Goal: Information Seeking & Learning: Learn about a topic

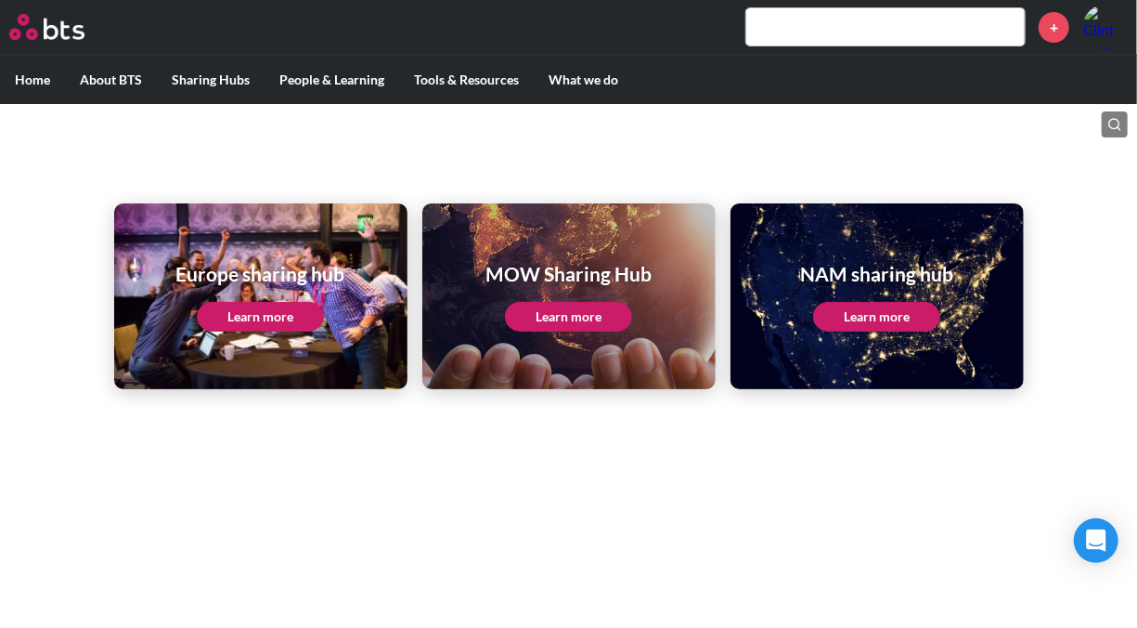
click at [824, 13] on input "text" at bounding box center [886, 26] width 279 height 37
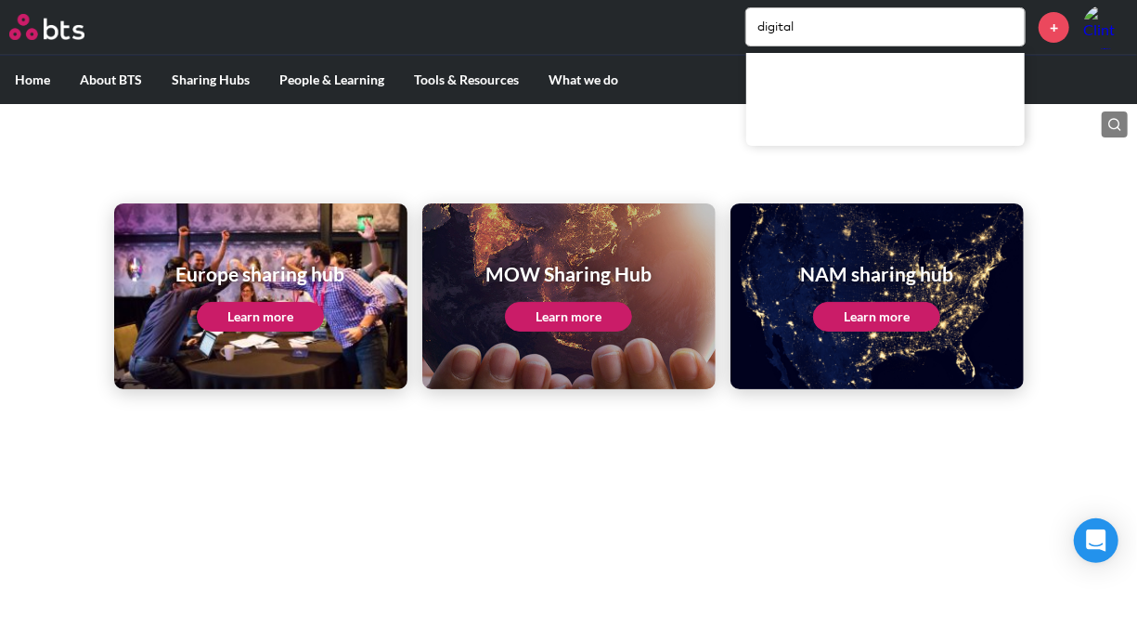
type input "digital"
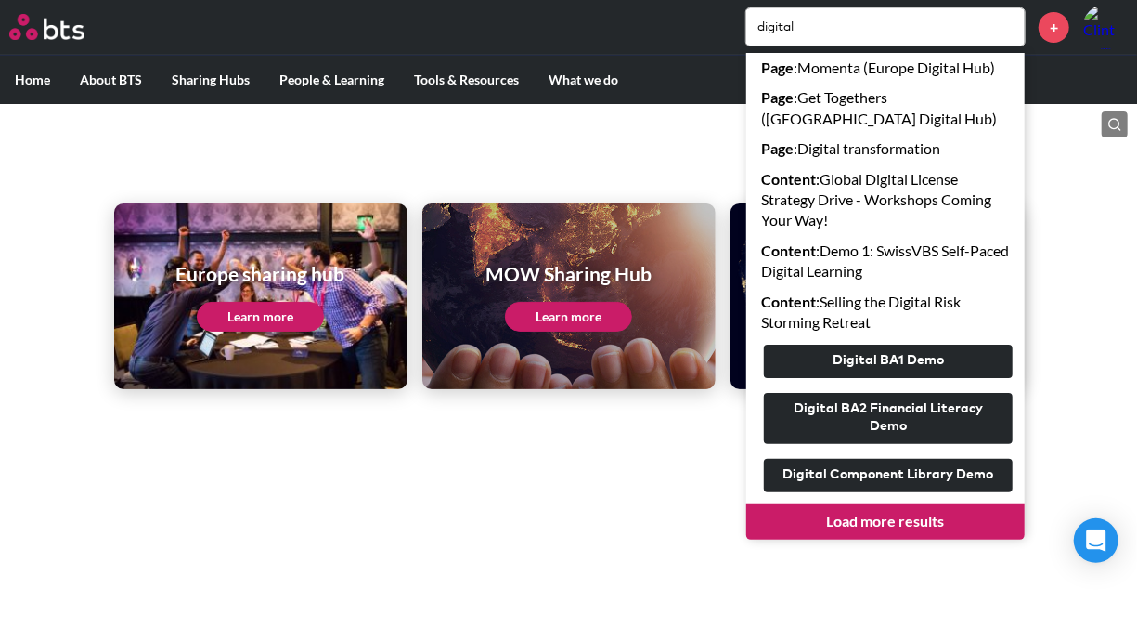
click at [883, 524] on link "Load more results" at bounding box center [886, 520] width 279 height 35
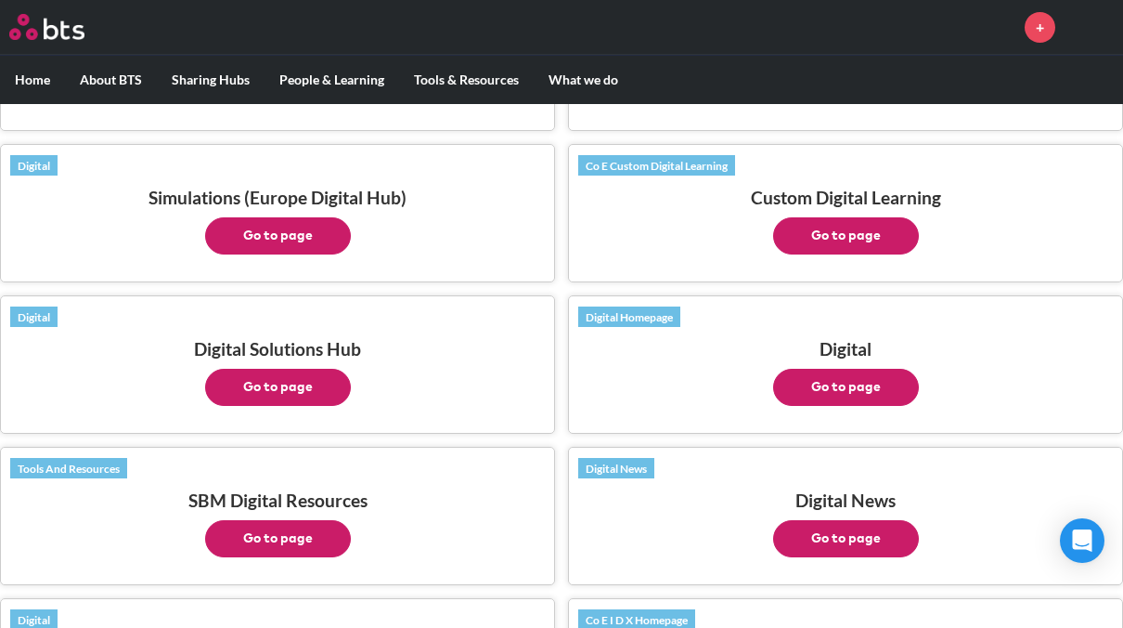
scroll to position [836, 0]
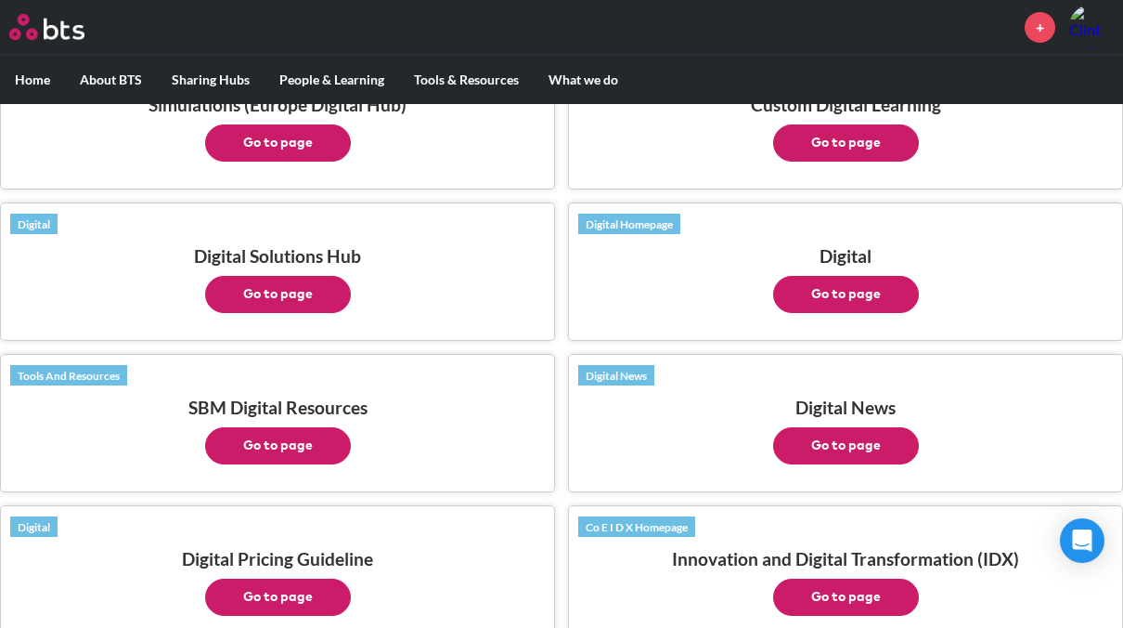
click at [282, 276] on button "Go to page" at bounding box center [278, 294] width 146 height 37
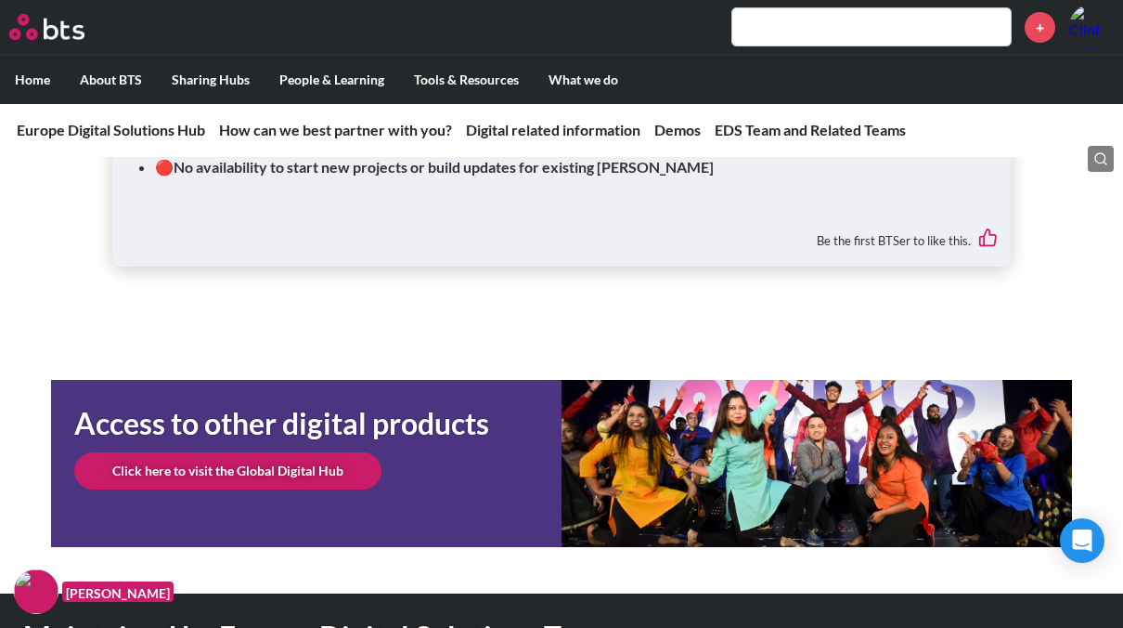
scroll to position [4042, 0]
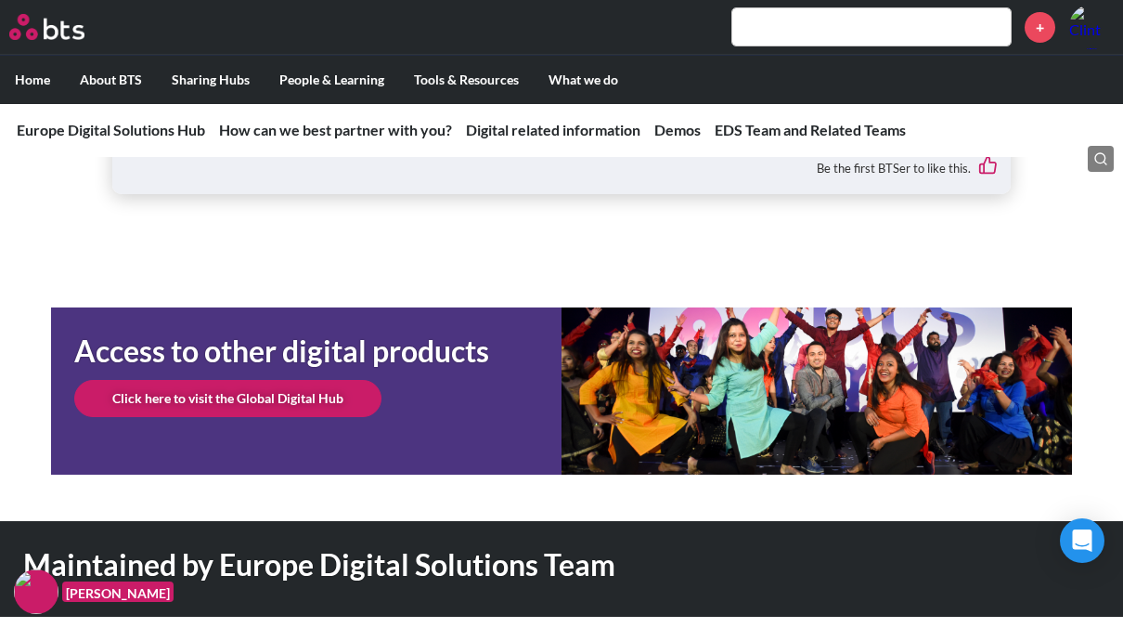
click at [250, 399] on link "Click here to visit the Global Digital Hub" at bounding box center [227, 398] width 307 height 37
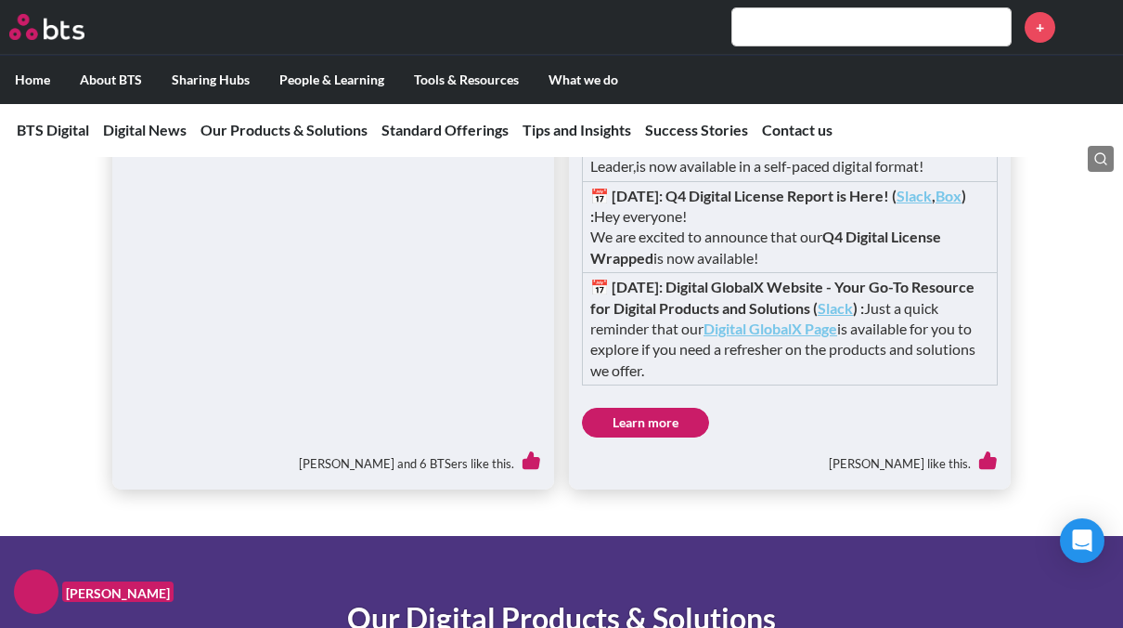
scroll to position [2228, 0]
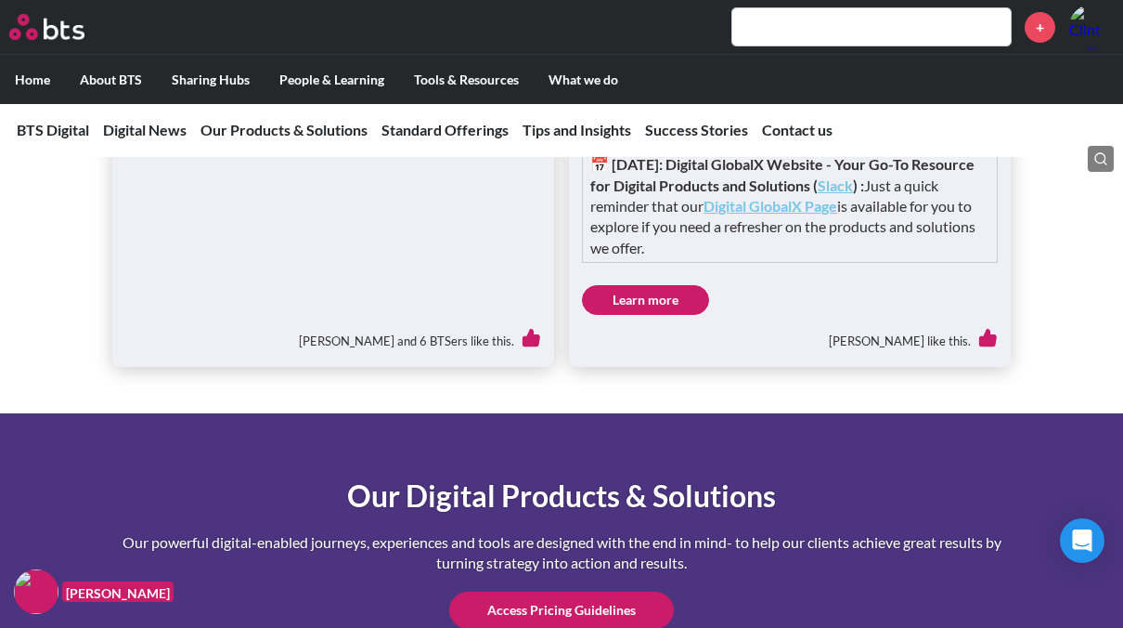
click at [797, 263] on td "📅 25-02-20: Digital GlobalX Website - Your Go-To Resource for Digital Products …" at bounding box center [790, 206] width 415 height 112
click at [799, 214] on strong "Digital GlobalX Page" at bounding box center [771, 206] width 134 height 18
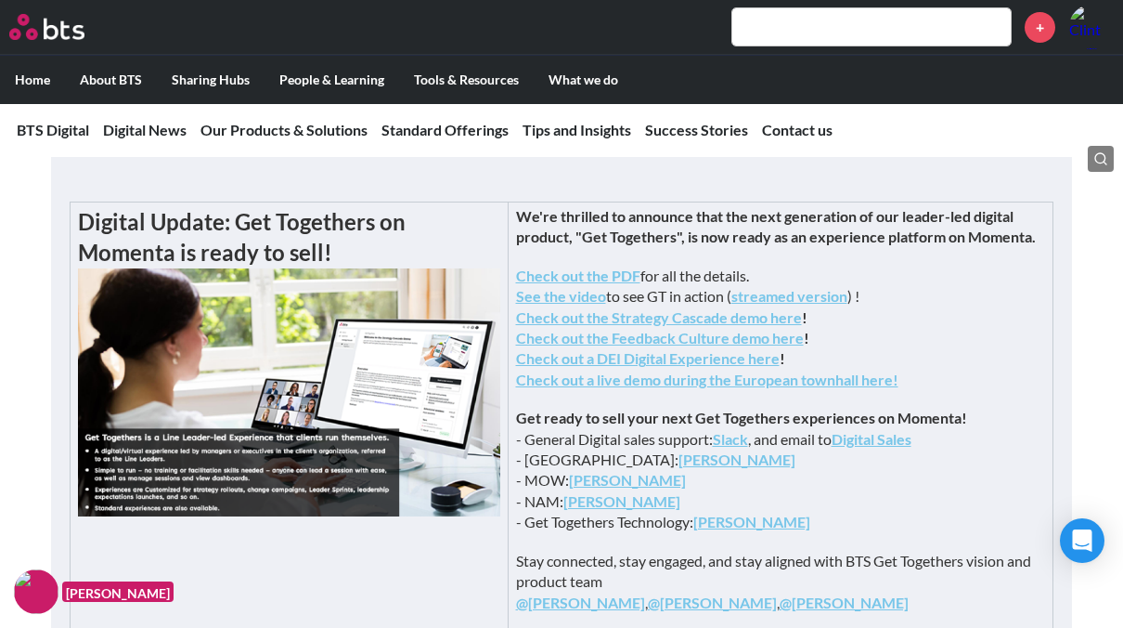
scroll to position [557, 0]
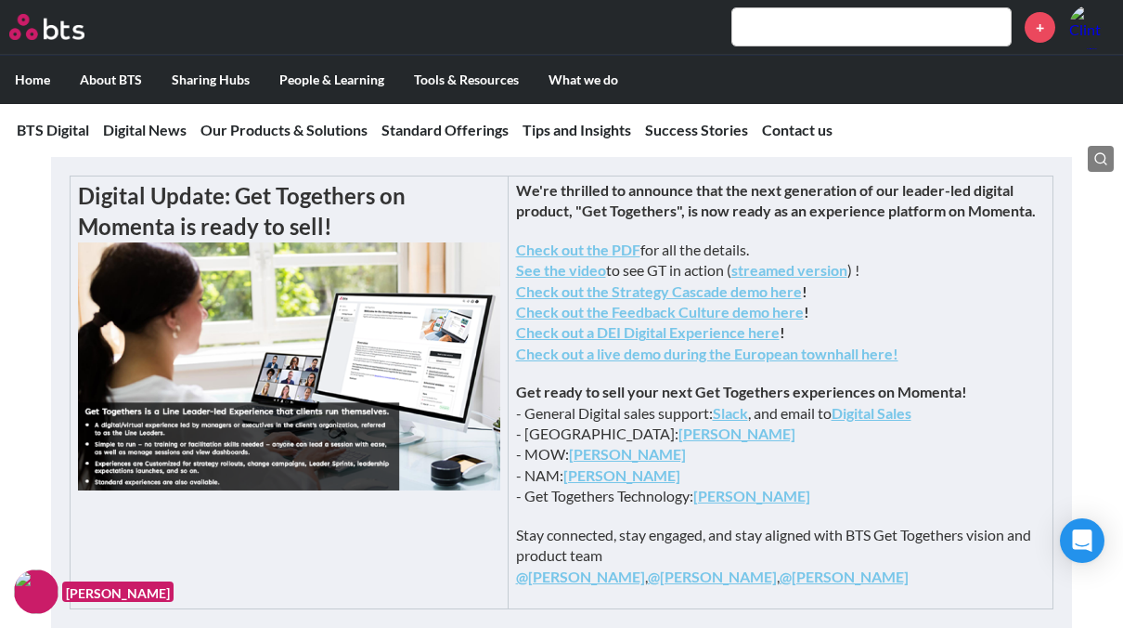
click at [712, 300] on strong "Check out the Strategy Cascade demo here" at bounding box center [659, 291] width 286 height 18
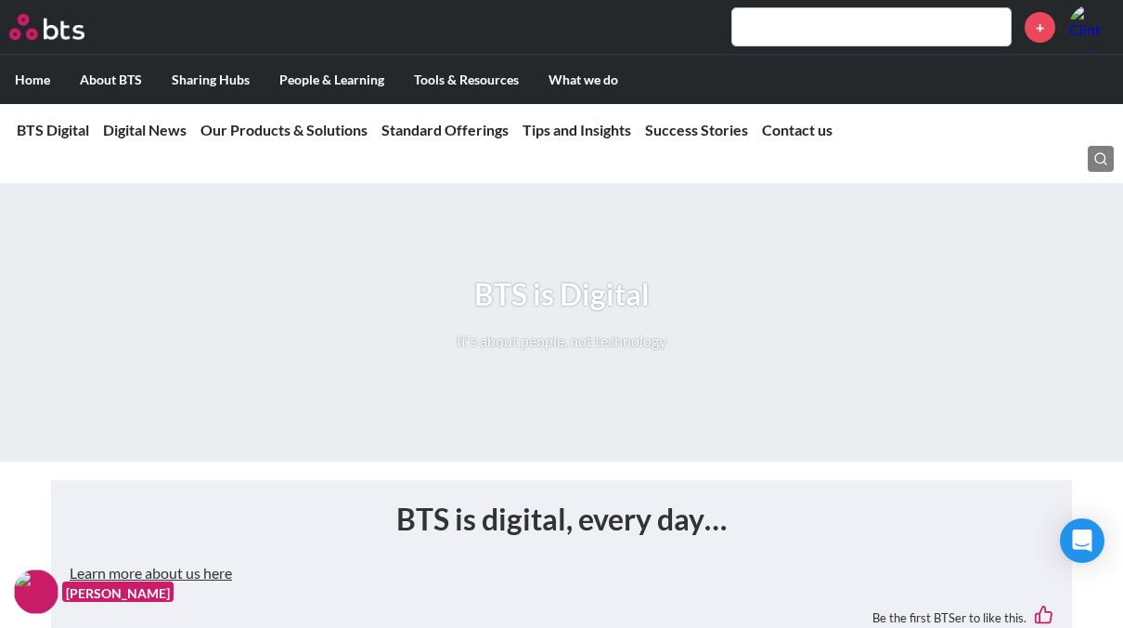
click at [775, 37] on input "text" at bounding box center [872, 26] width 279 height 37
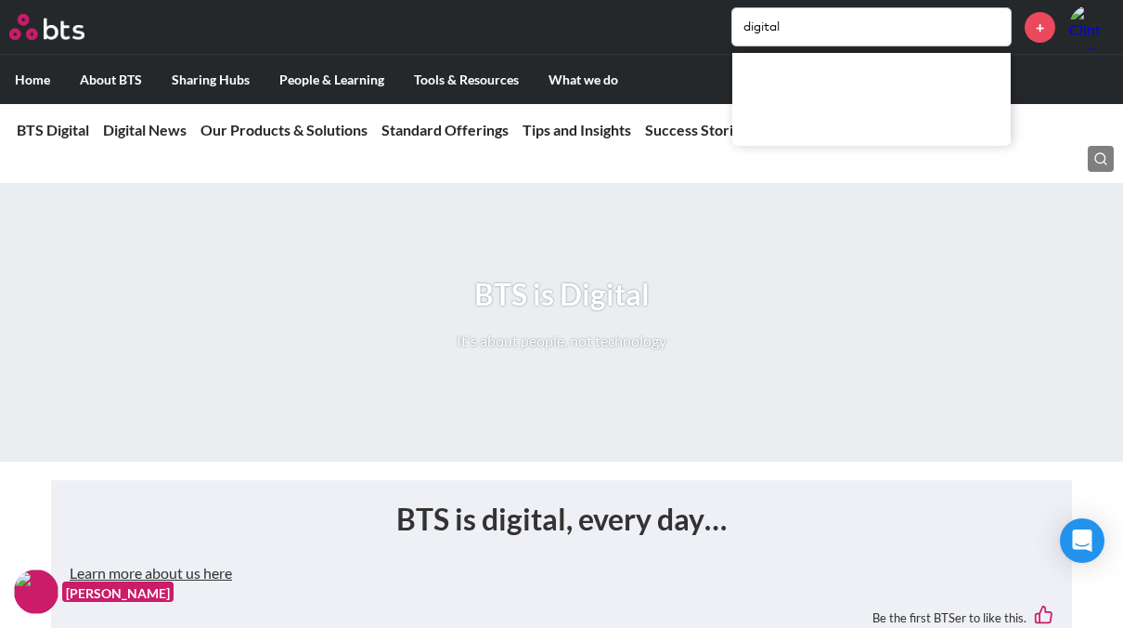
type input "digital"
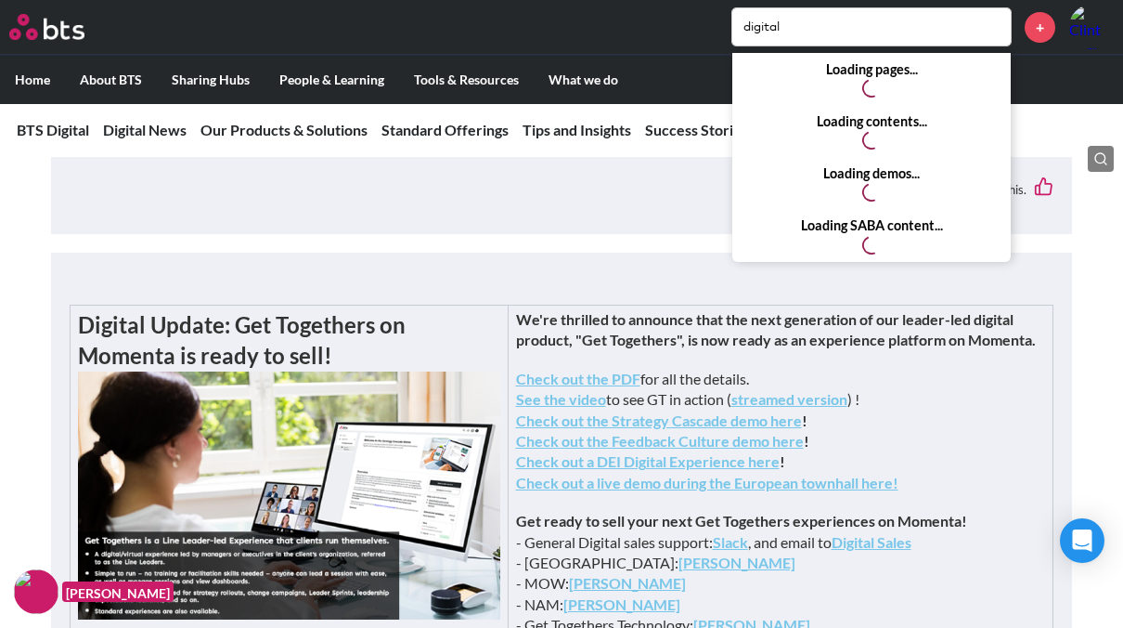
scroll to position [464, 0]
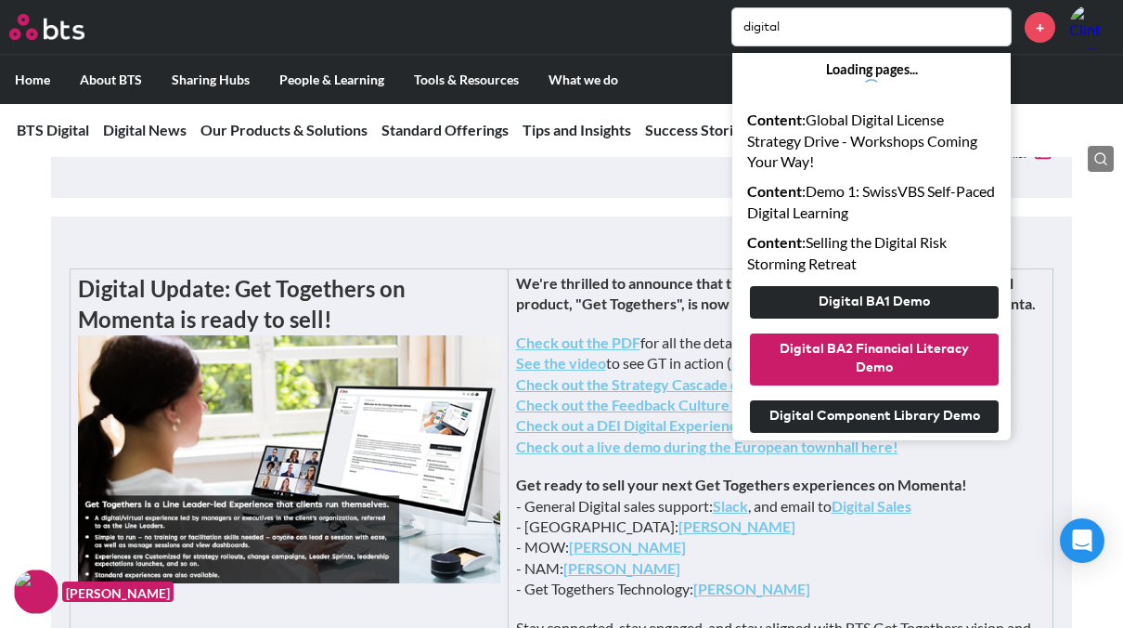
click at [885, 350] on button "Digital BA2 Financial Literacy Demo" at bounding box center [874, 358] width 249 height 51
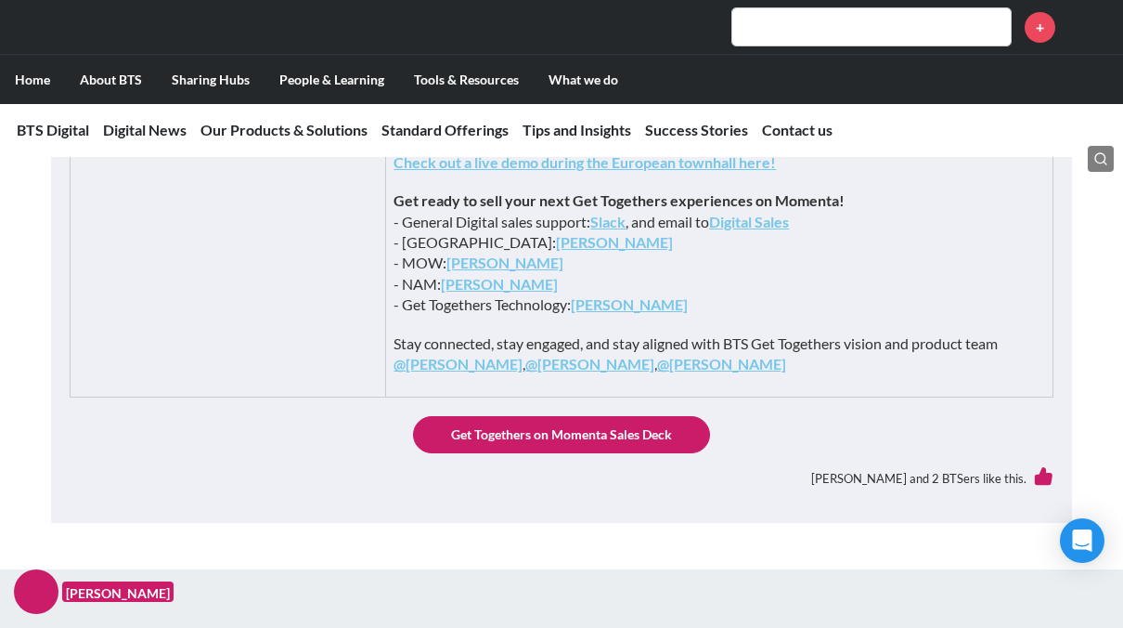
scroll to position [928, 0]
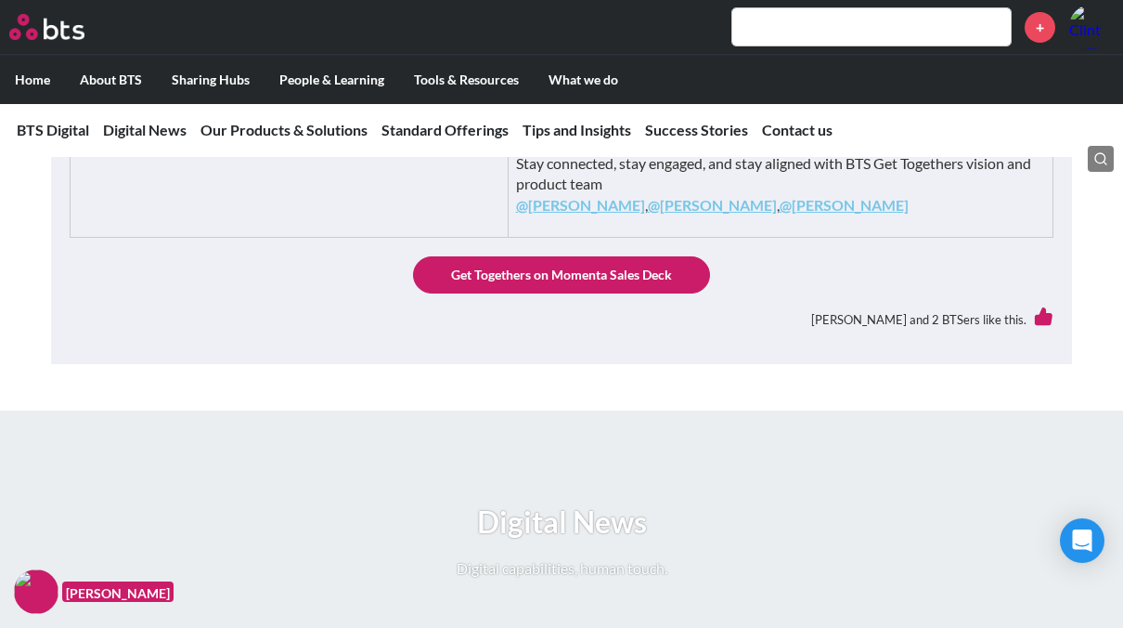
click at [625, 293] on link "Get Togethers on Momenta Sales Deck" at bounding box center [561, 274] width 297 height 37
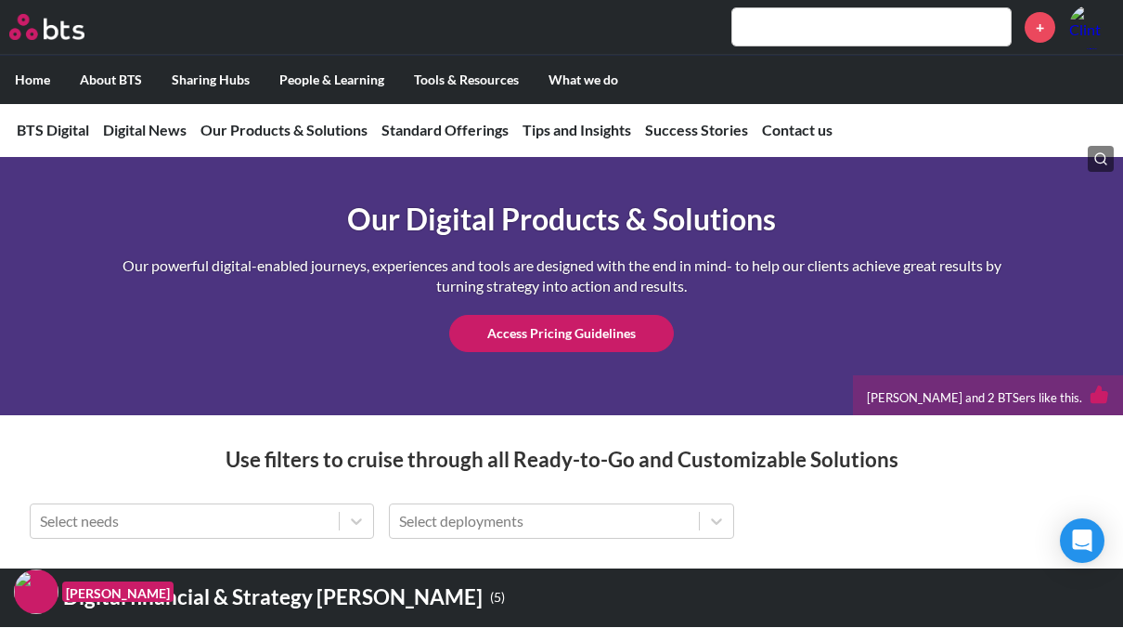
scroll to position [2507, 0]
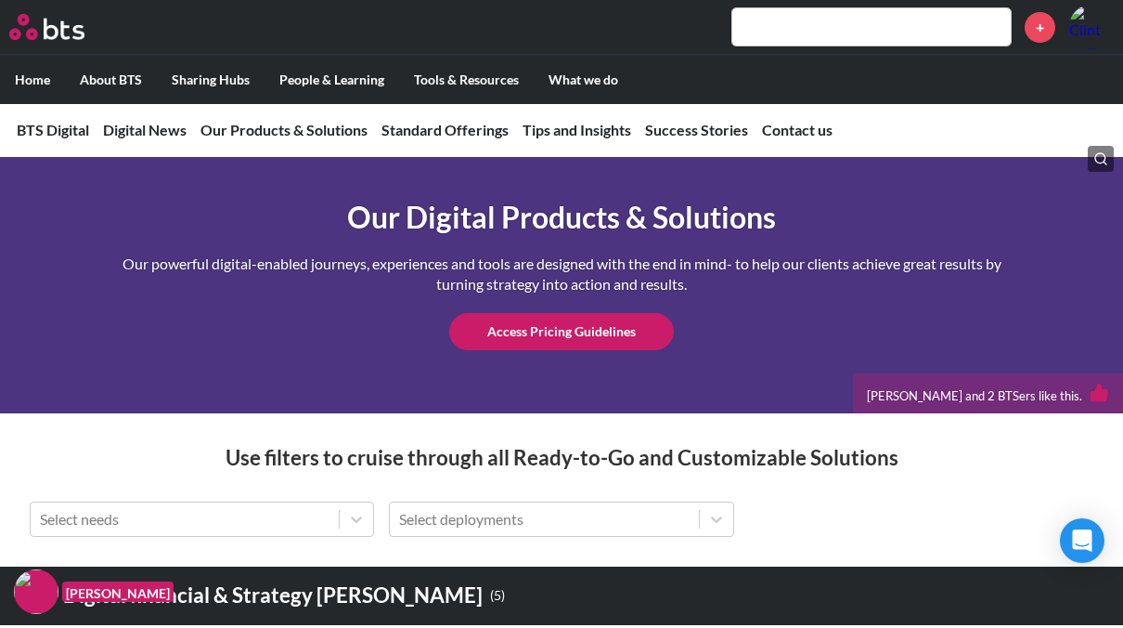
click at [547, 350] on link "Access Pricing Guidelines" at bounding box center [561, 331] width 225 height 37
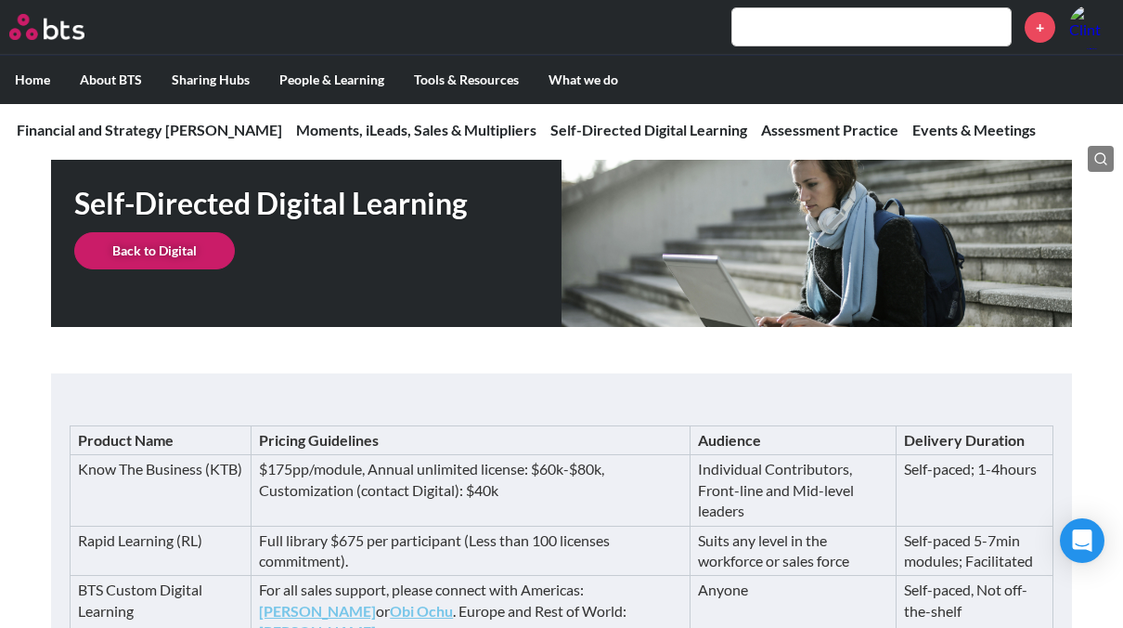
scroll to position [2272, 0]
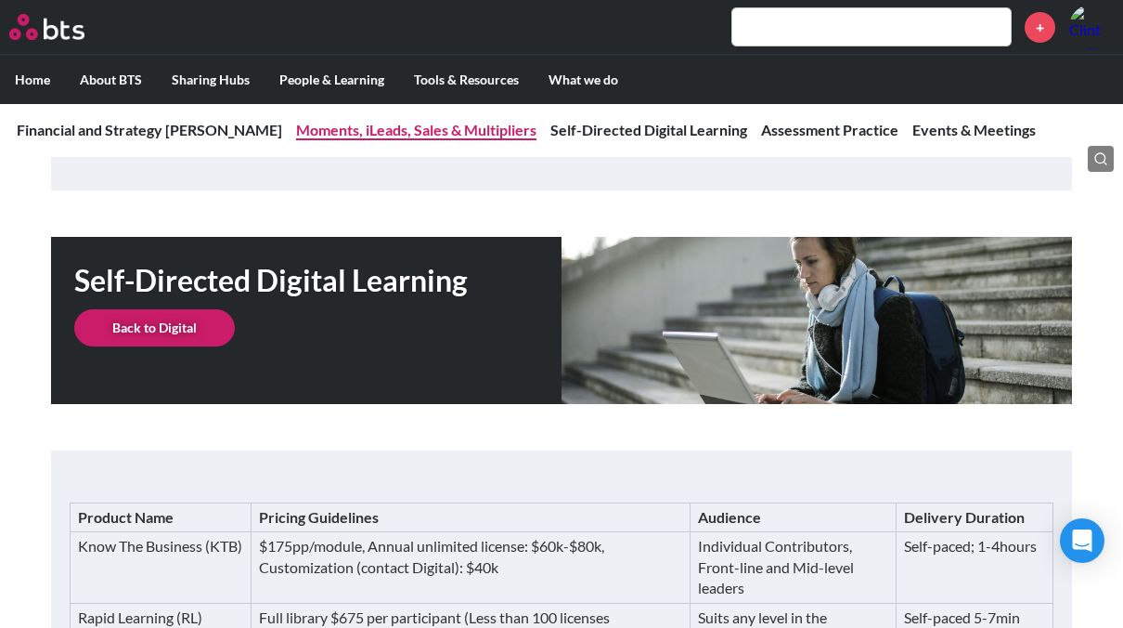
click at [368, 130] on link "Moments, iLeads, Sales & Multipliers" at bounding box center [416, 130] width 240 height 18
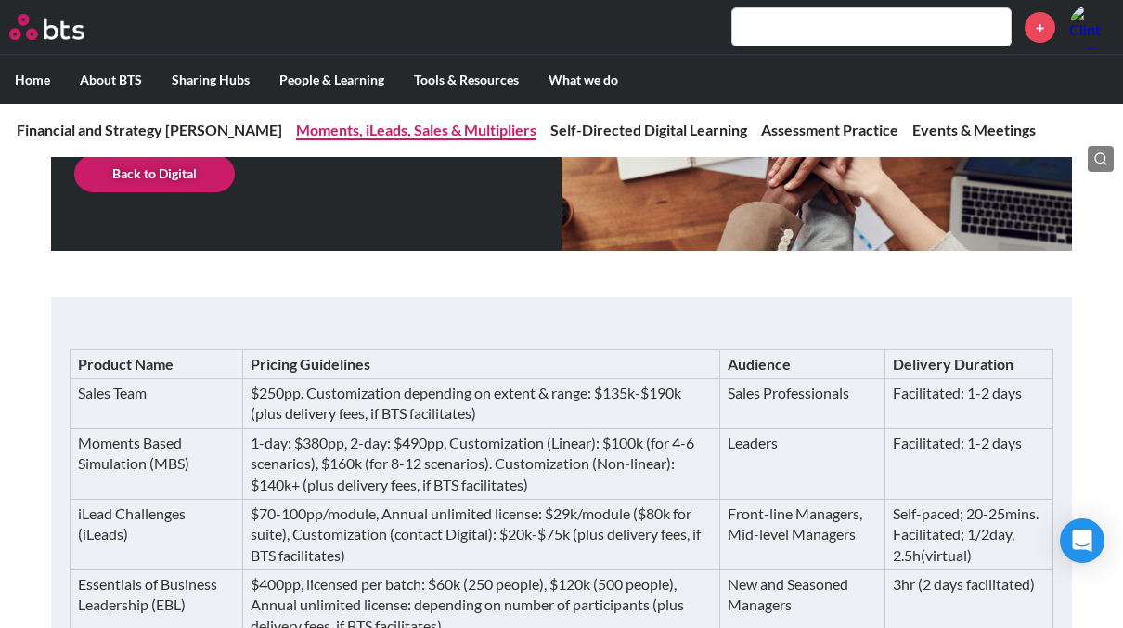
scroll to position [1292, 0]
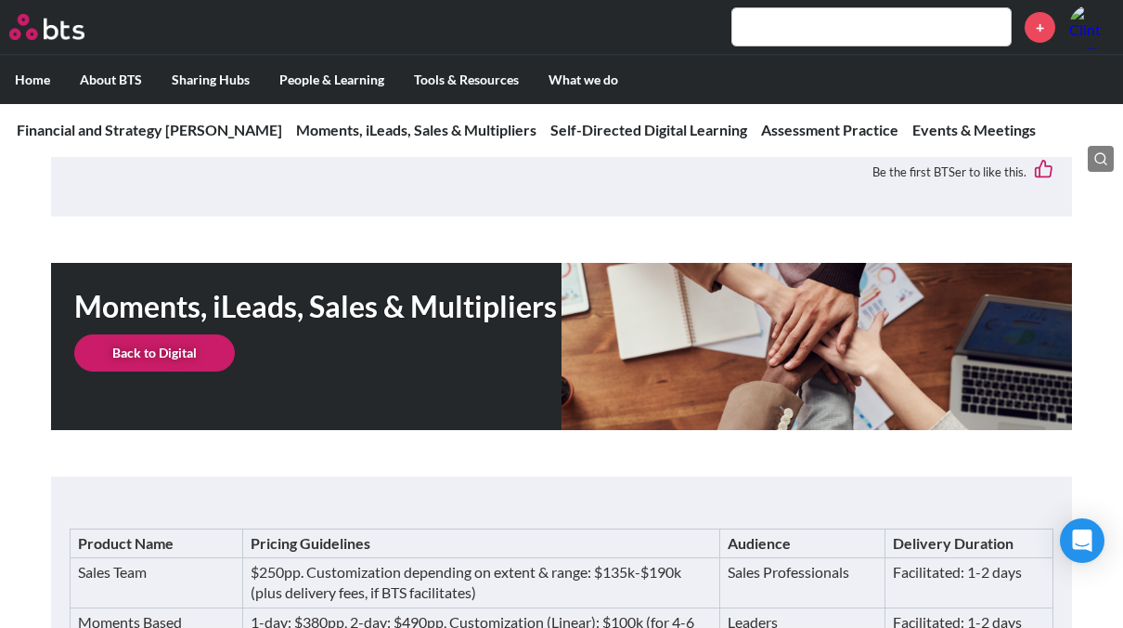
click at [185, 334] on link "Back to Digital" at bounding box center [154, 352] width 161 height 37
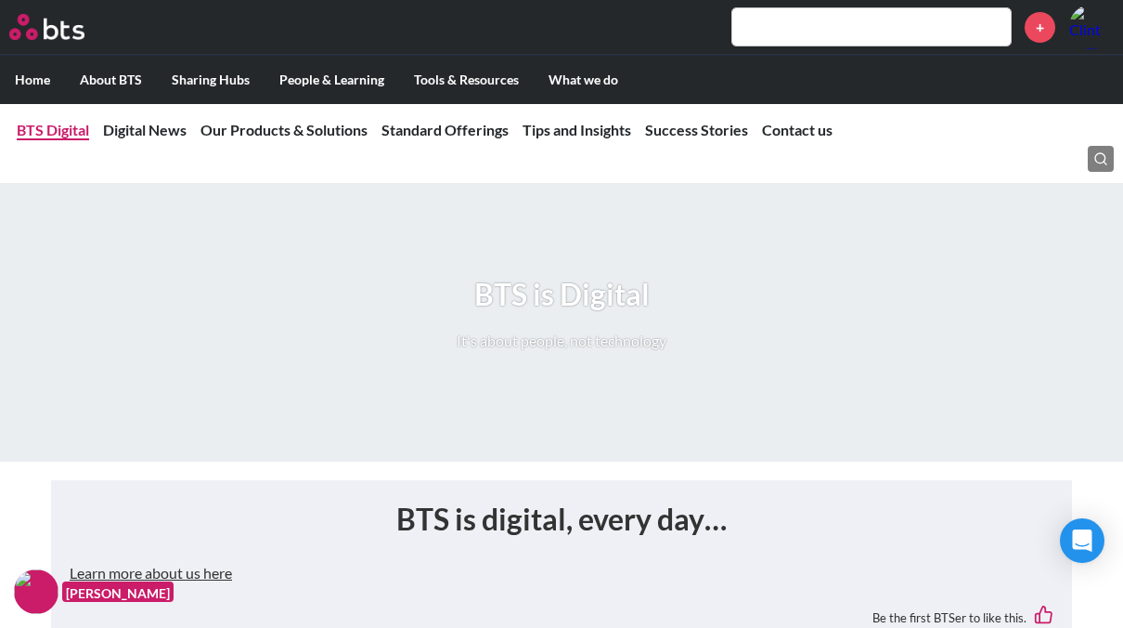
click at [63, 130] on link "BTS Digital" at bounding box center [53, 130] width 72 height 18
click at [229, 125] on link "Our Products & Solutions" at bounding box center [284, 130] width 167 height 18
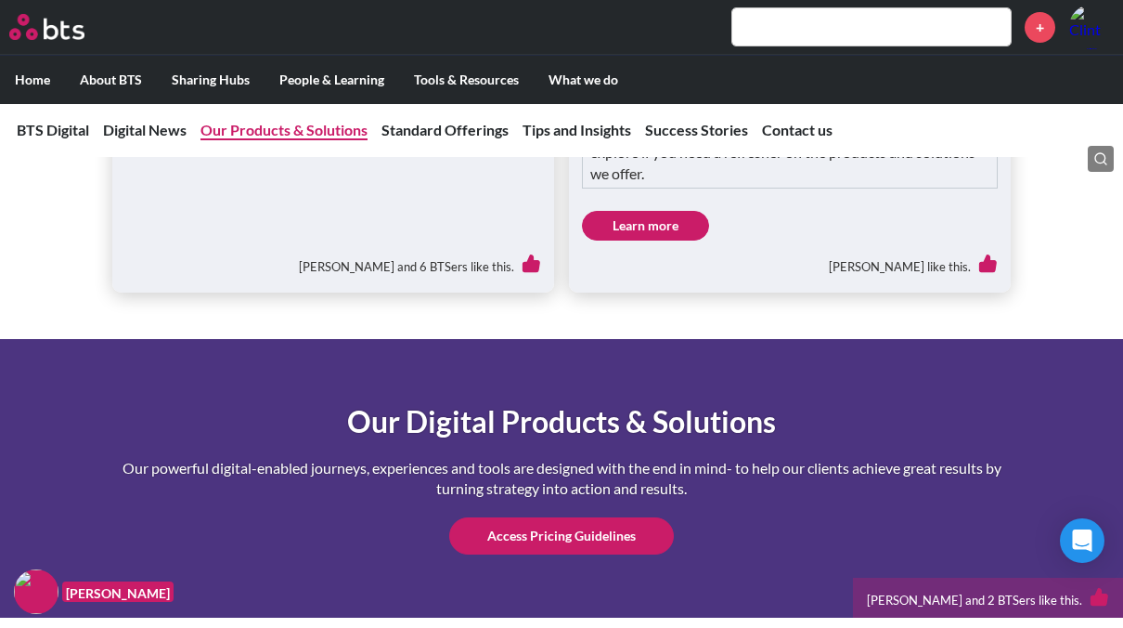
scroll to position [2488, 0]
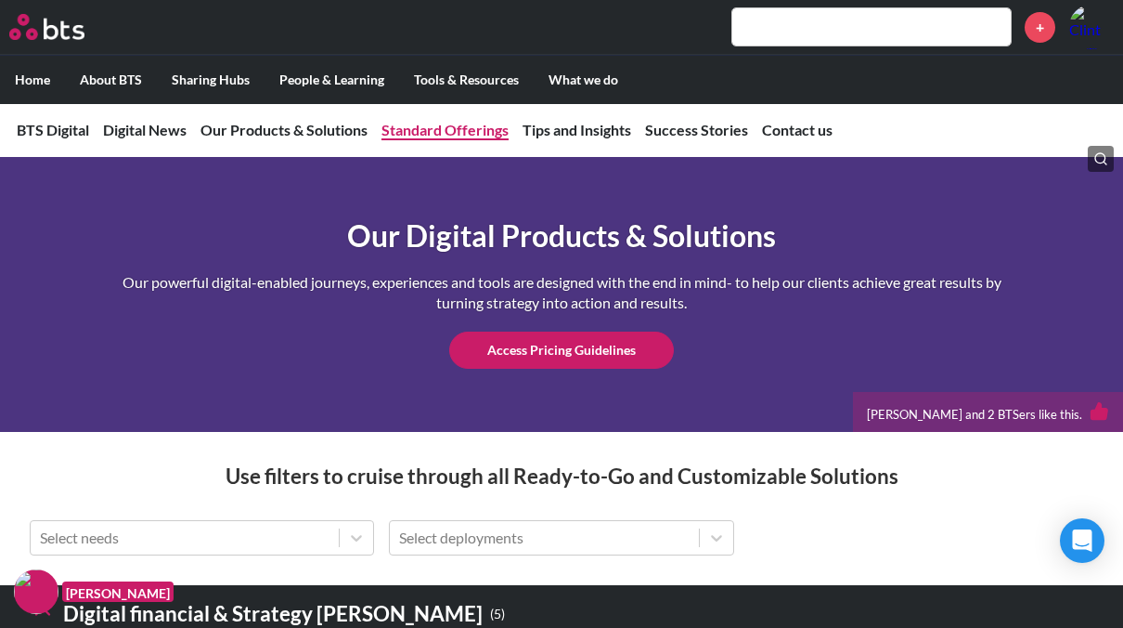
click at [456, 130] on link "Standard Offerings" at bounding box center [445, 130] width 127 height 18
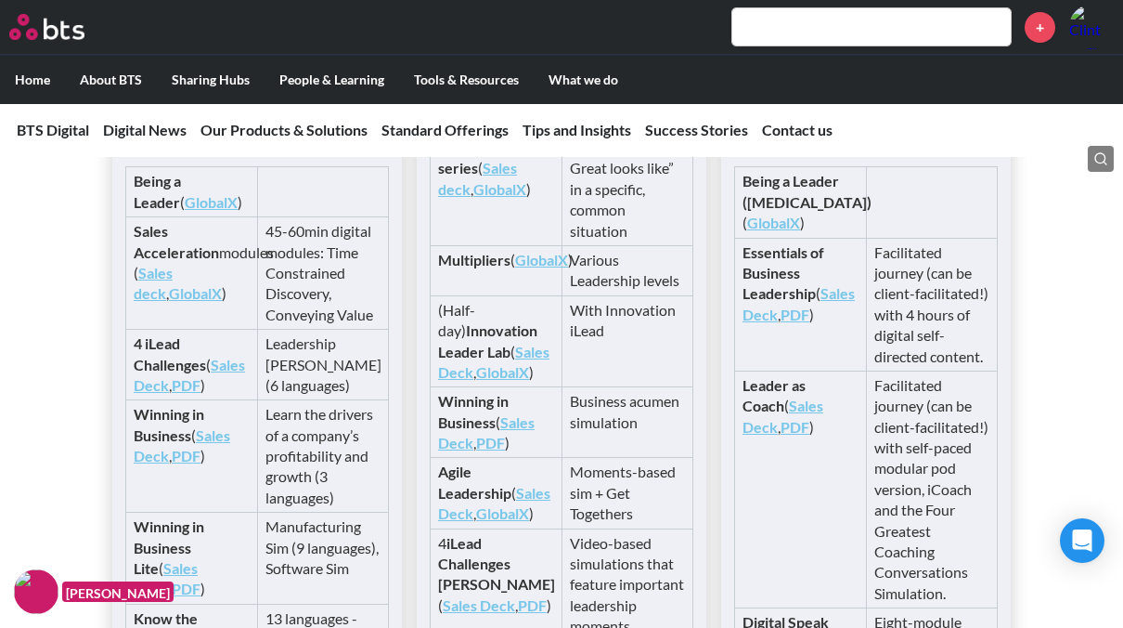
scroll to position [3889, 0]
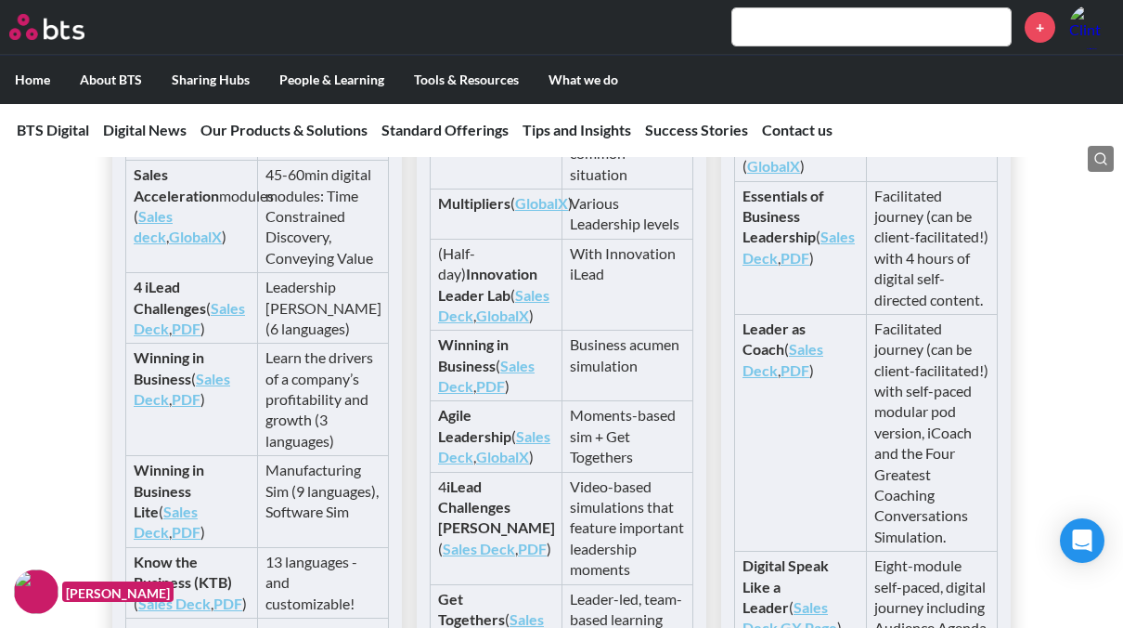
click at [227, 337] on link "Sales Deck" at bounding box center [189, 318] width 111 height 38
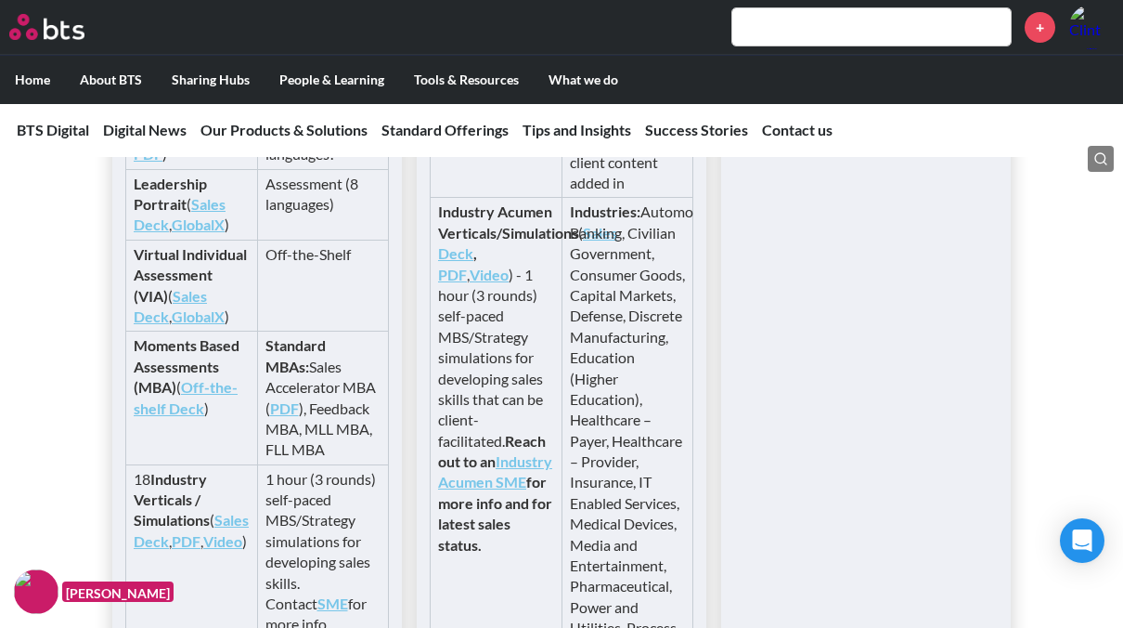
scroll to position [4817, 0]
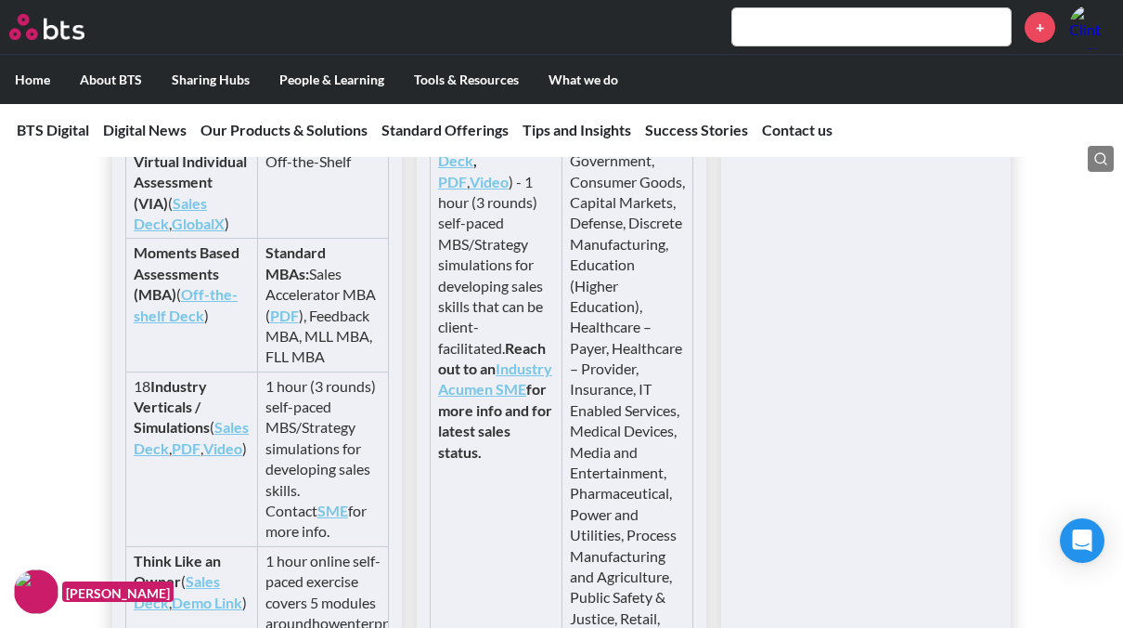
click at [208, 323] on link "Off-the-shelf Deck" at bounding box center [186, 304] width 104 height 38
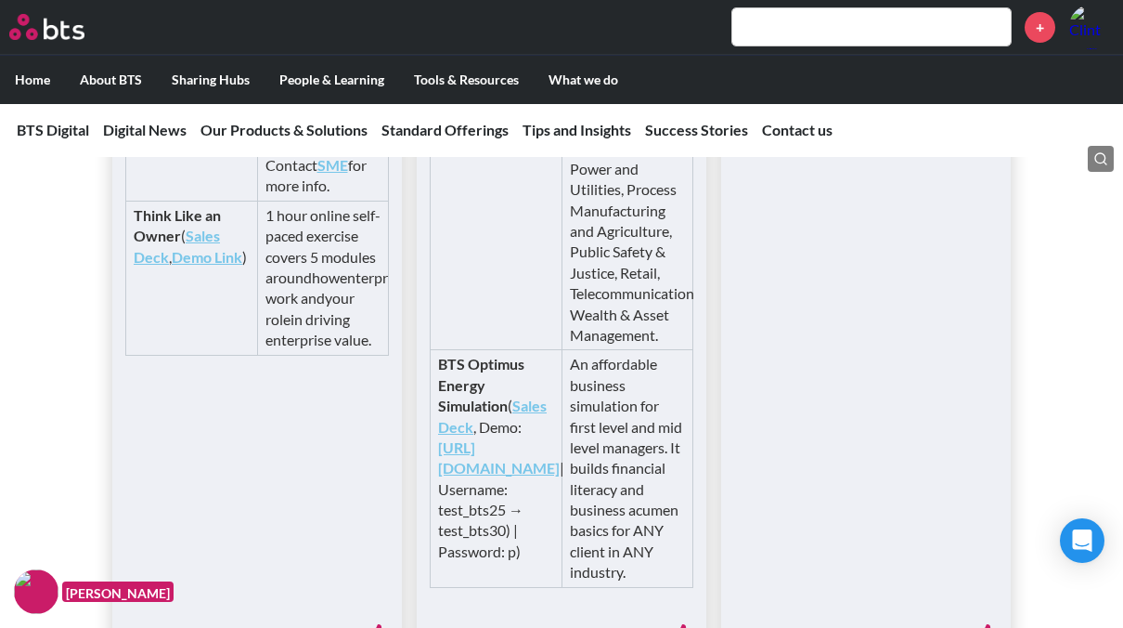
scroll to position [5096, 0]
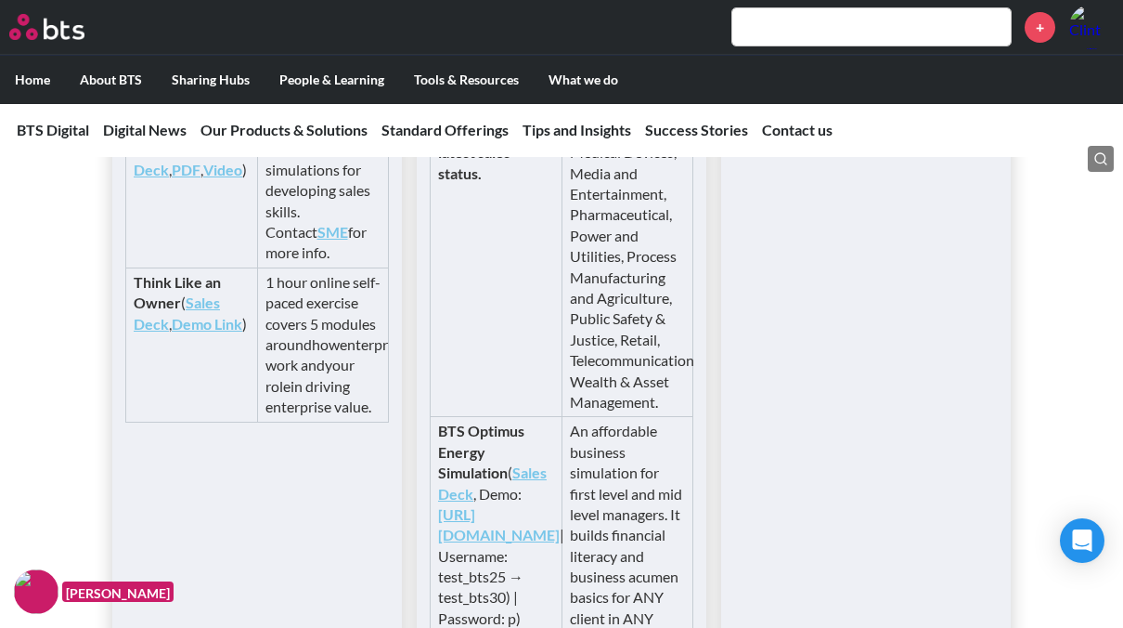
click at [213, 332] on link "Demo Link" at bounding box center [207, 324] width 71 height 18
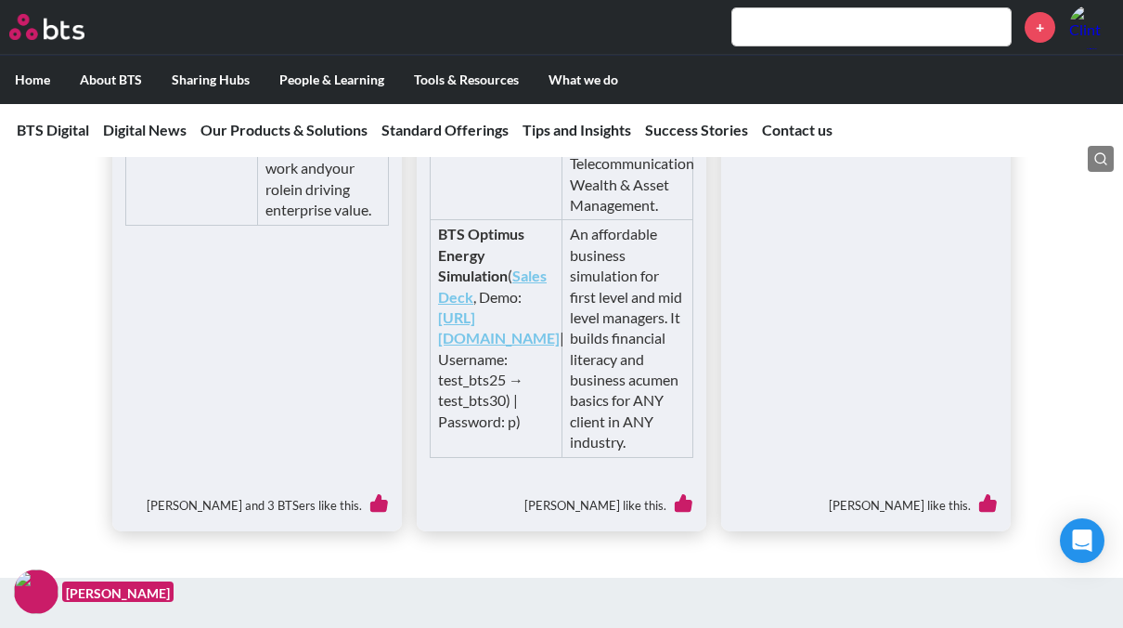
scroll to position [5374, 0]
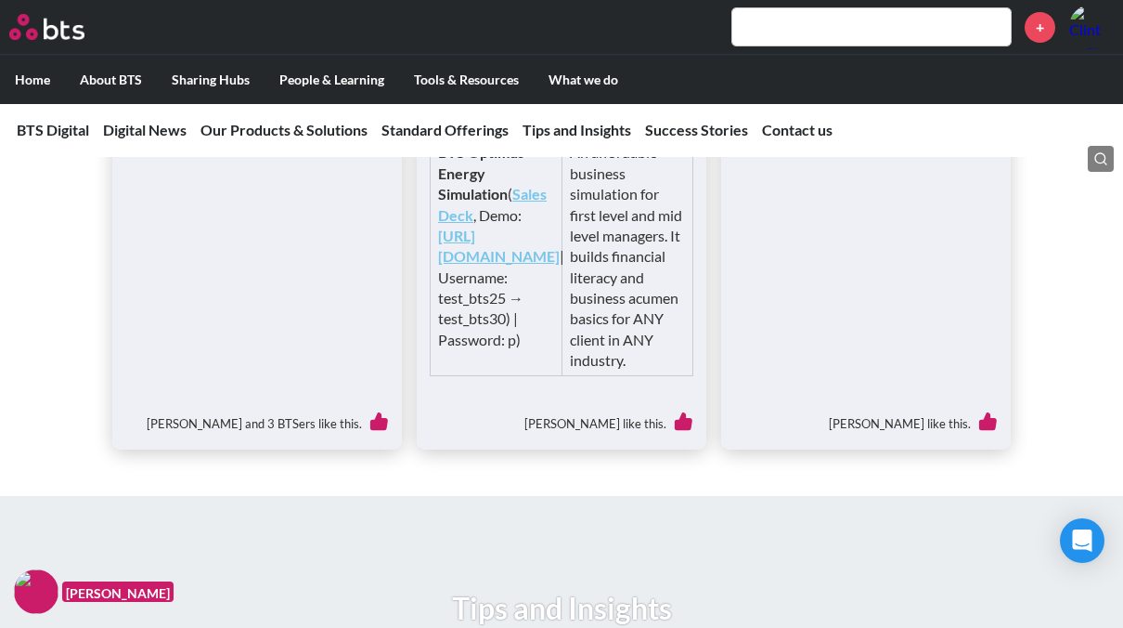
click at [454, 265] on link "https://industrialsim.btspulse.com" at bounding box center [499, 246] width 122 height 38
drag, startPoint x: 439, startPoint y: 397, endPoint x: 504, endPoint y: 397, distance: 65.0
click at [504, 375] on td "BTS Optimus Energy Simulation ( Sales Deck , Demo: https://industrialsim.btspul…" at bounding box center [497, 256] width 132 height 237
copy td "test_bts25"
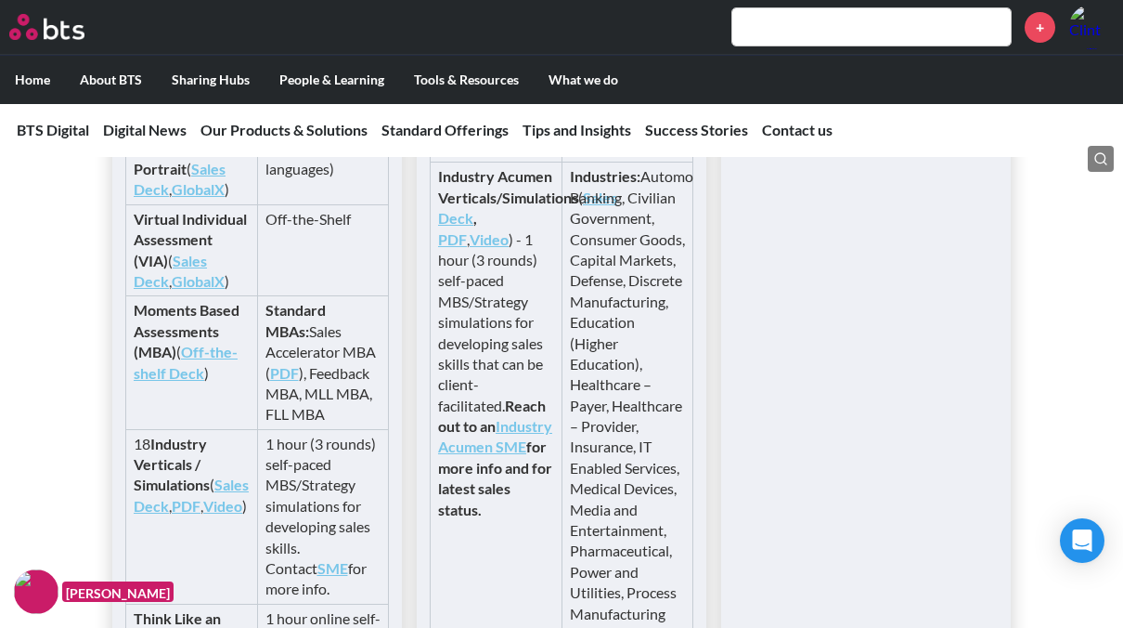
scroll to position [4724, 0]
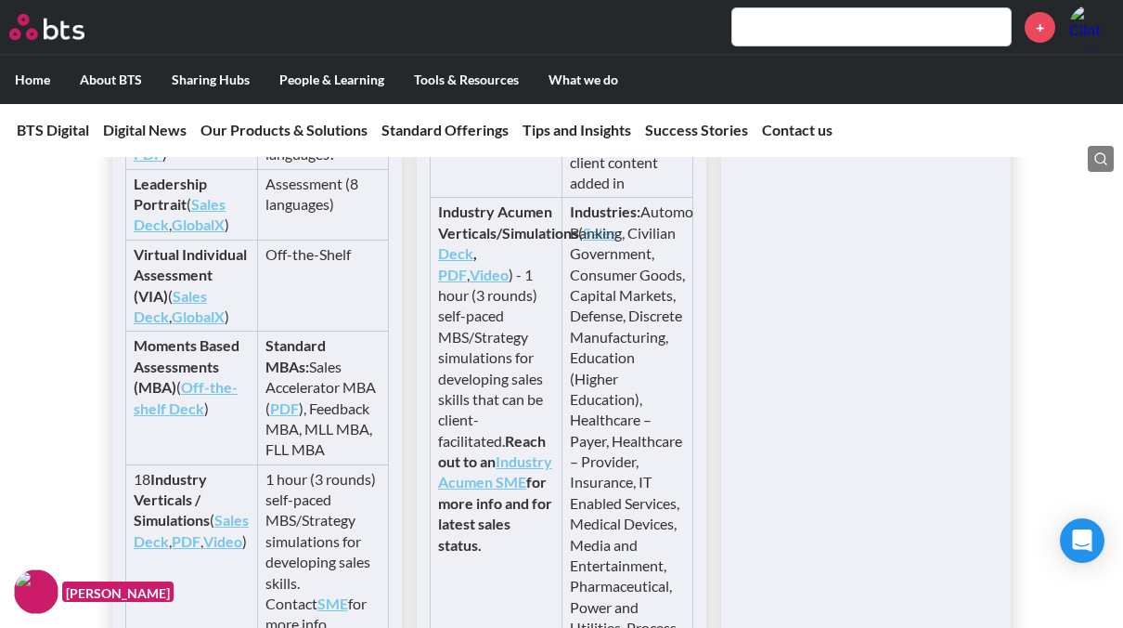
click at [299, 417] on link "PDF" at bounding box center [284, 408] width 29 height 18
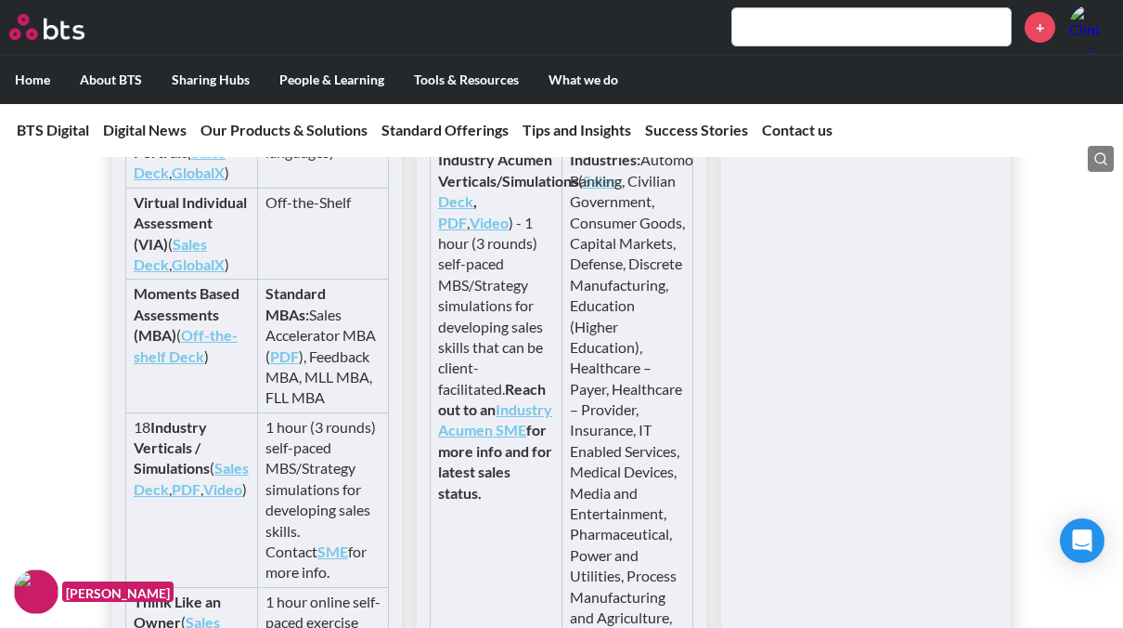
scroll to position [4817, 0]
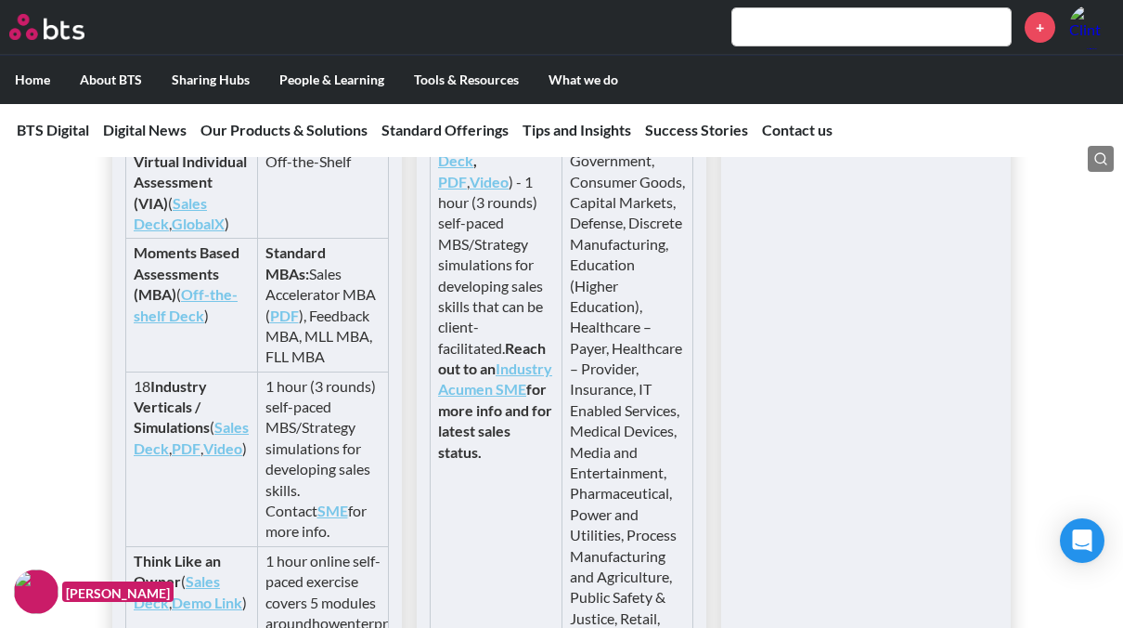
click at [491, 169] on link "Sales Deck" at bounding box center [527, 150] width 179 height 38
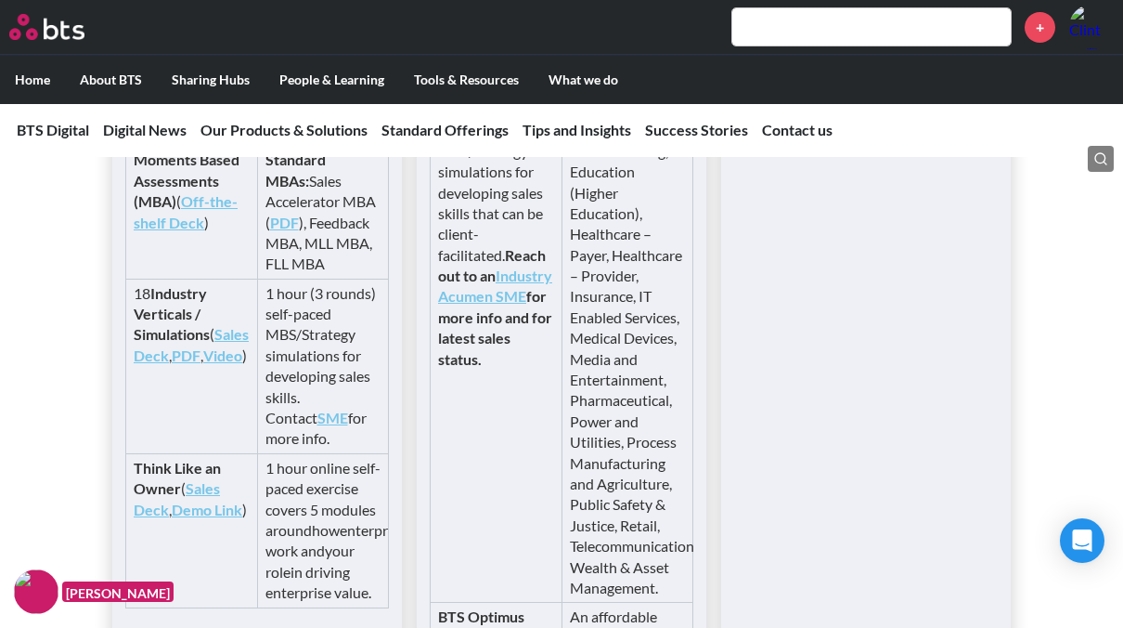
click at [170, 363] on link "Sales Deck" at bounding box center [191, 344] width 115 height 38
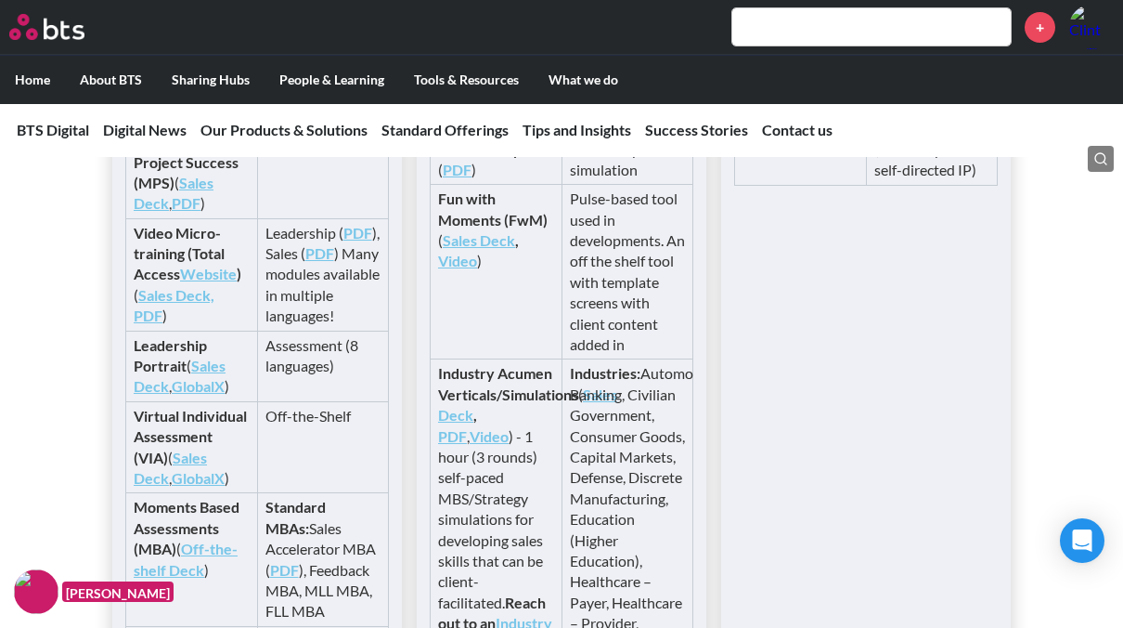
scroll to position [4538, 0]
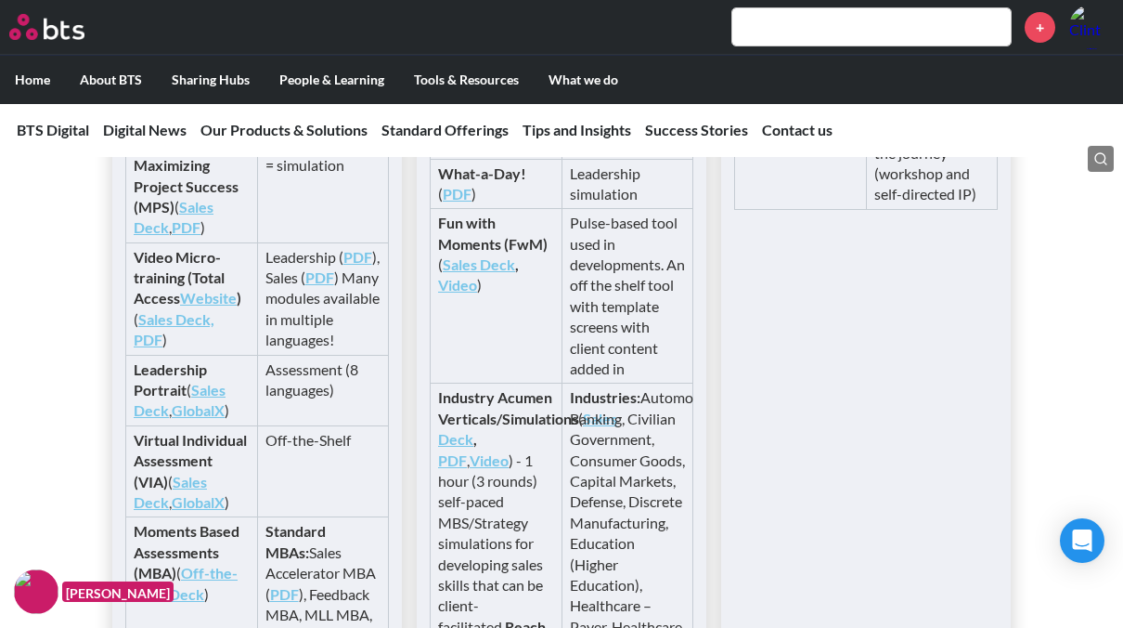
click at [222, 306] on link "Website" at bounding box center [208, 298] width 57 height 18
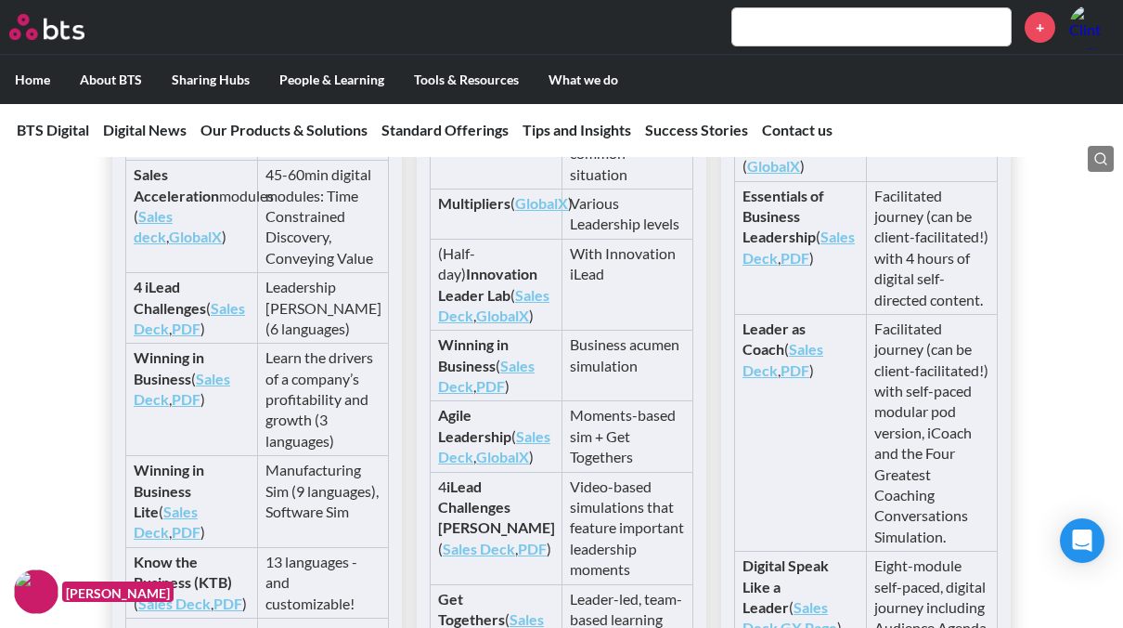
scroll to position [3796, 0]
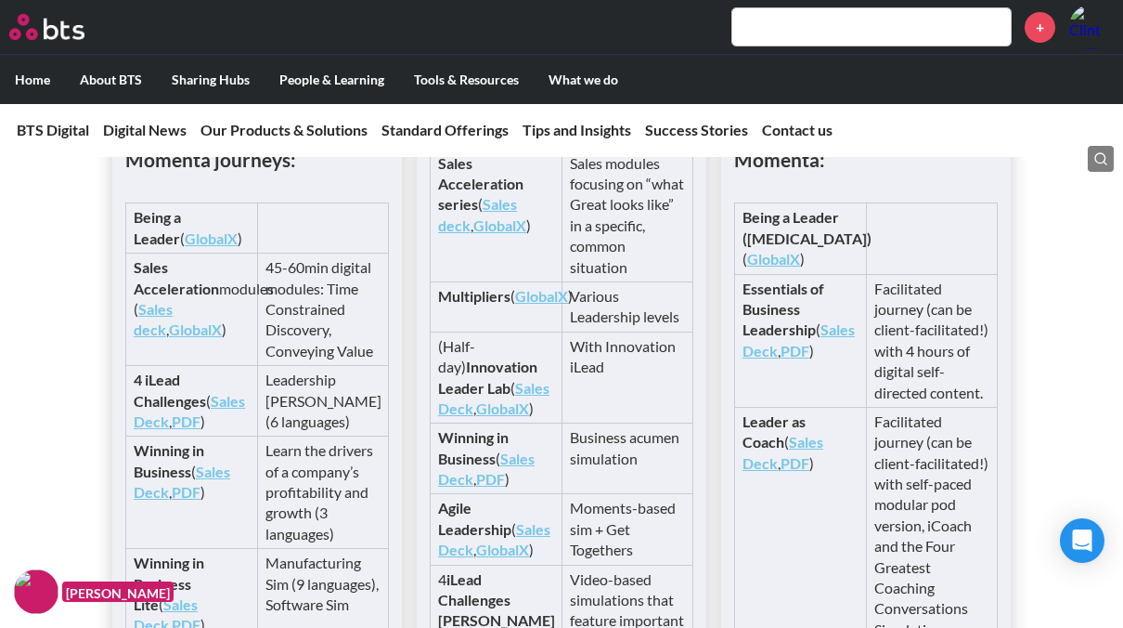
click at [818, 134] on link "Contact us" at bounding box center [797, 130] width 71 height 18
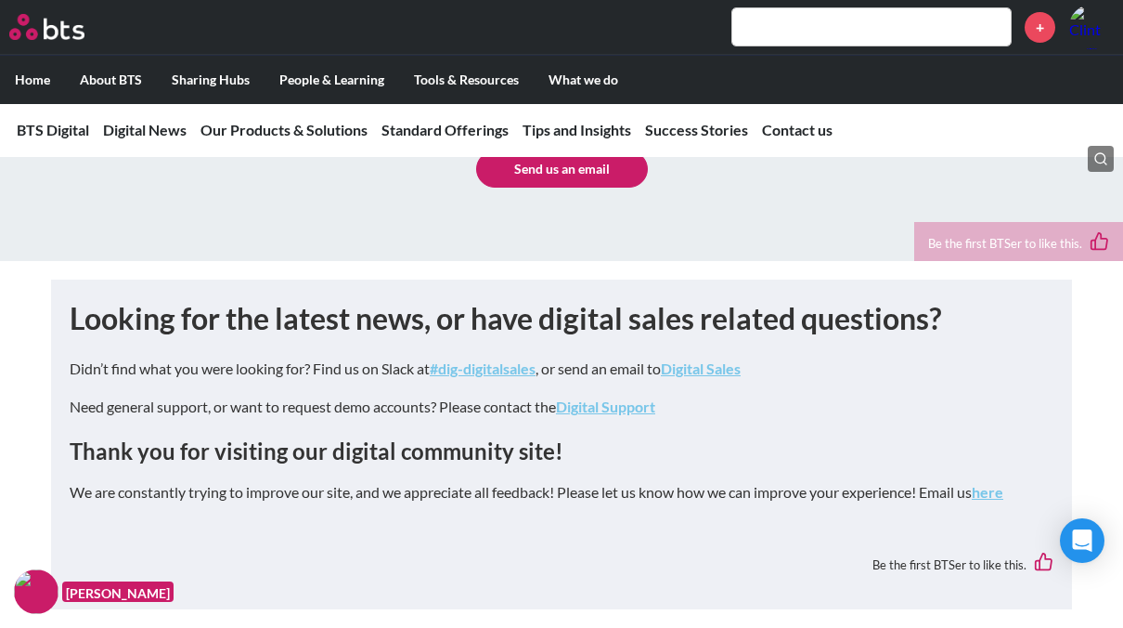
scroll to position [9971, 0]
click at [603, 409] on em "Digital Support" at bounding box center [605, 406] width 99 height 18
click at [456, 371] on link "#dig-digitalsales" at bounding box center [483, 368] width 106 height 18
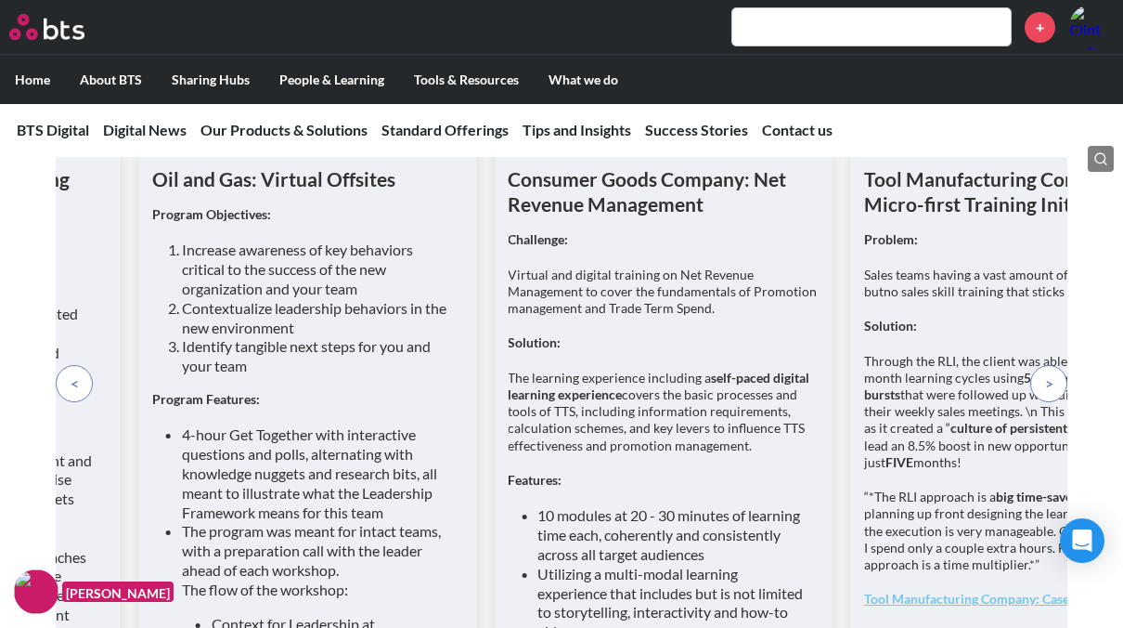
scroll to position [8578, 0]
click at [1047, 395] on span at bounding box center [1049, 384] width 8 height 20
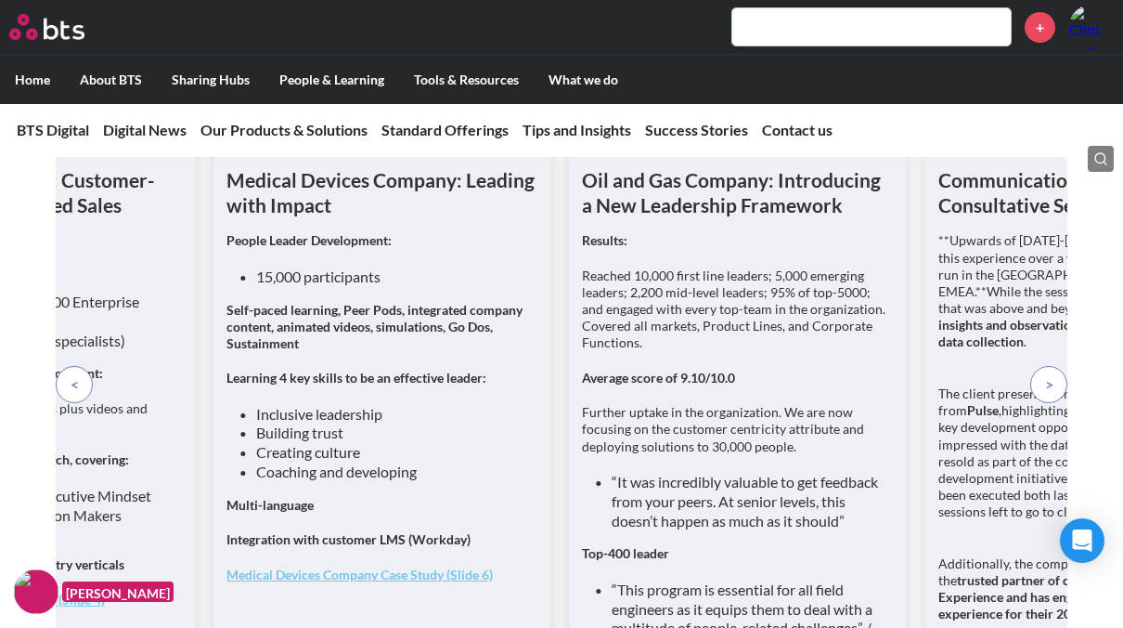
click at [1045, 395] on span at bounding box center [1049, 384] width 8 height 20
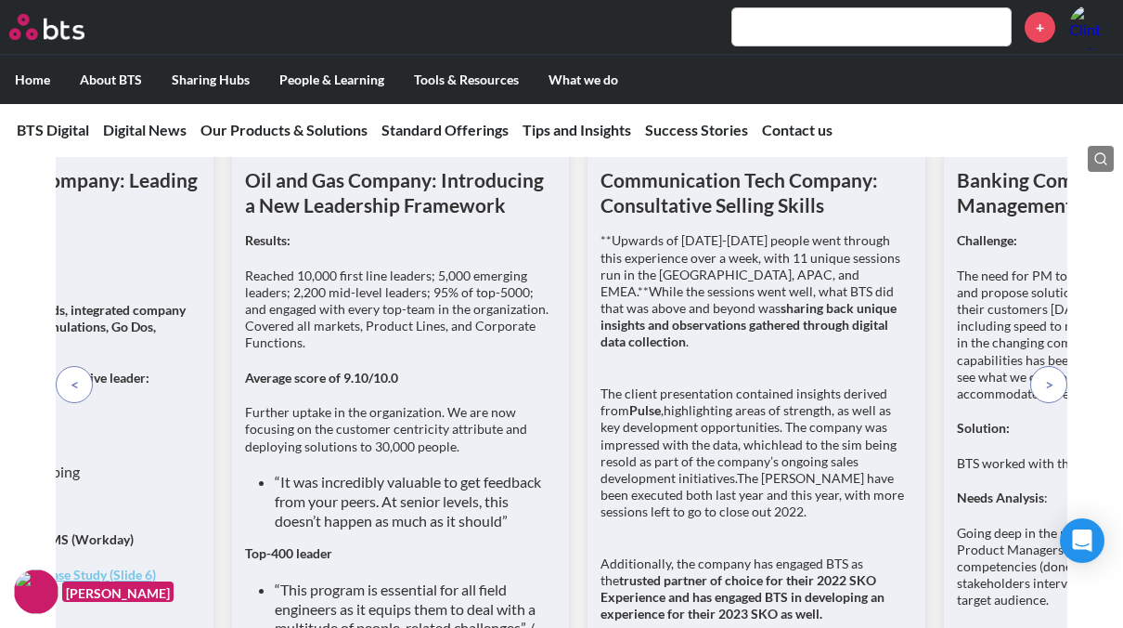
click at [1048, 395] on span at bounding box center [1049, 384] width 8 height 20
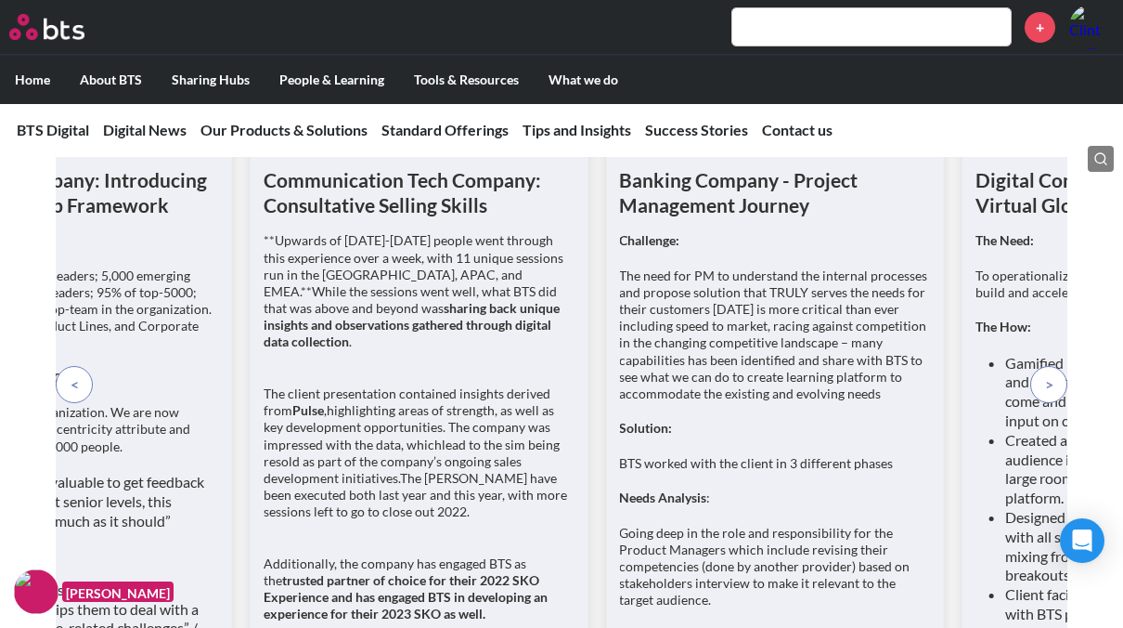
click at [1056, 403] on p at bounding box center [1049, 384] width 37 height 37
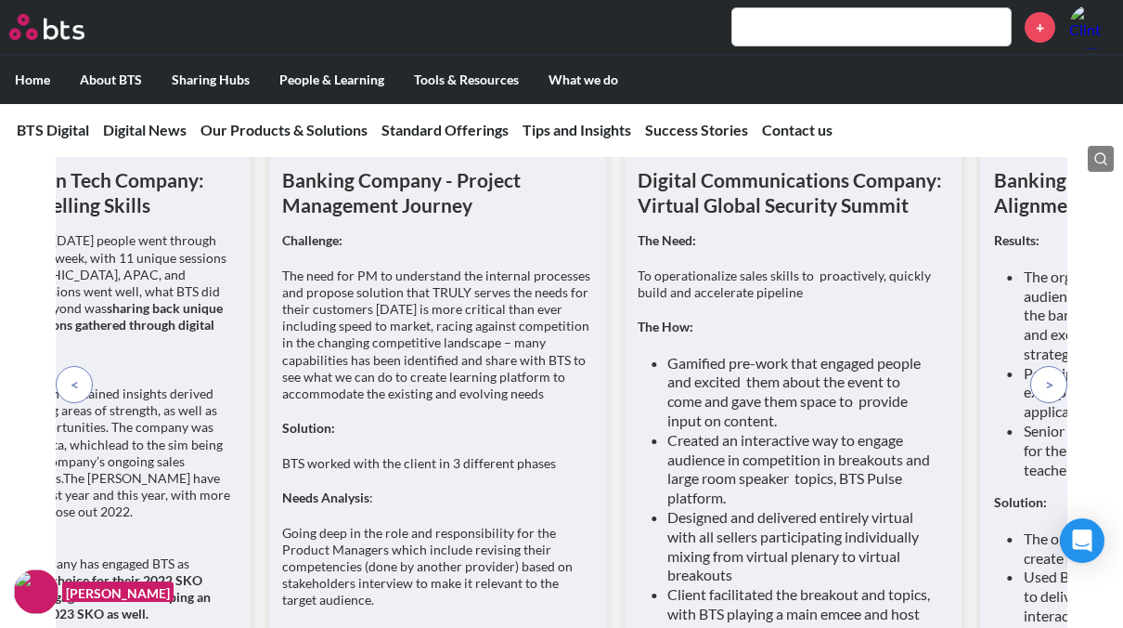
click at [1053, 395] on span at bounding box center [1049, 384] width 8 height 20
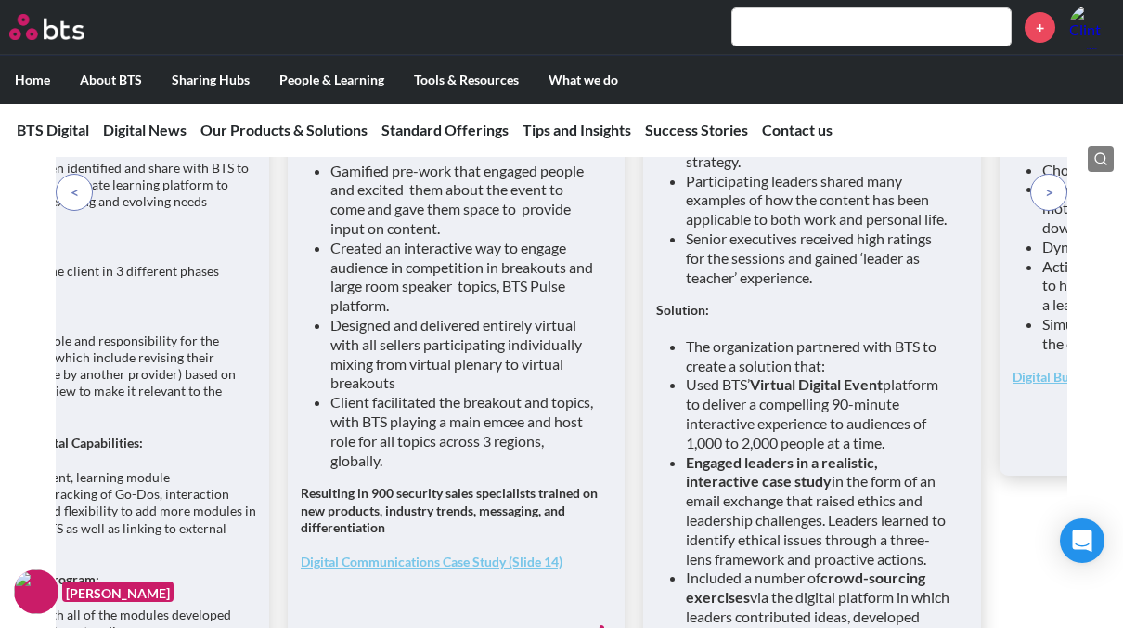
scroll to position [8764, 0]
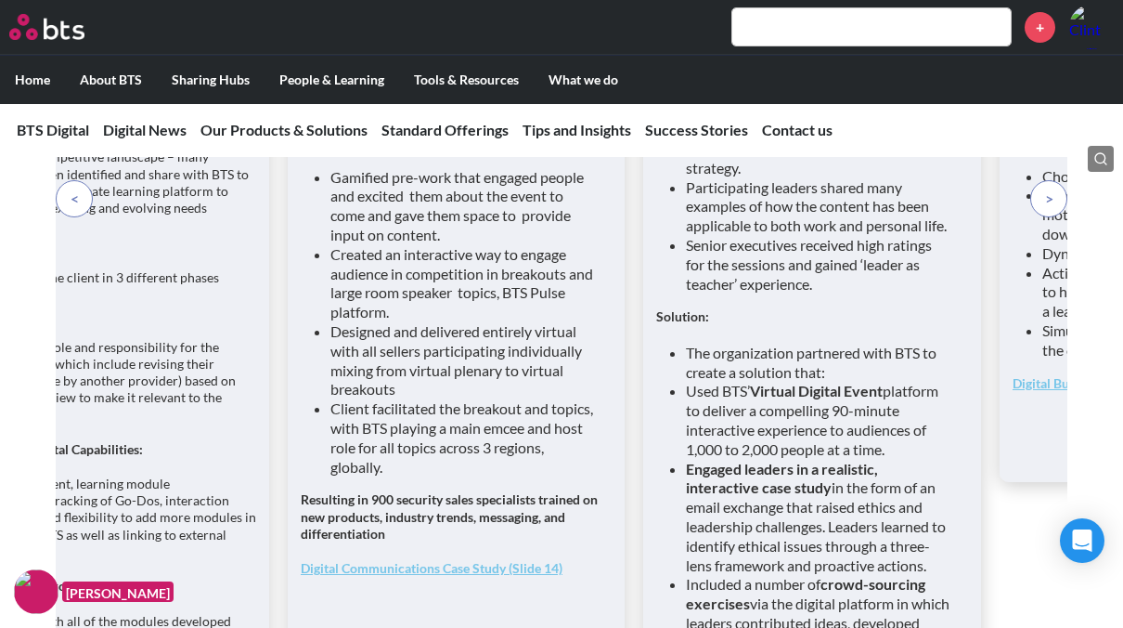
click at [1054, 282] on div "Digital Communications Company: Virtual Global Security Summit The Need: To ope…" at bounding box center [562, 413] width 1012 height 1261
click at [1045, 209] on span at bounding box center [1049, 198] width 8 height 20
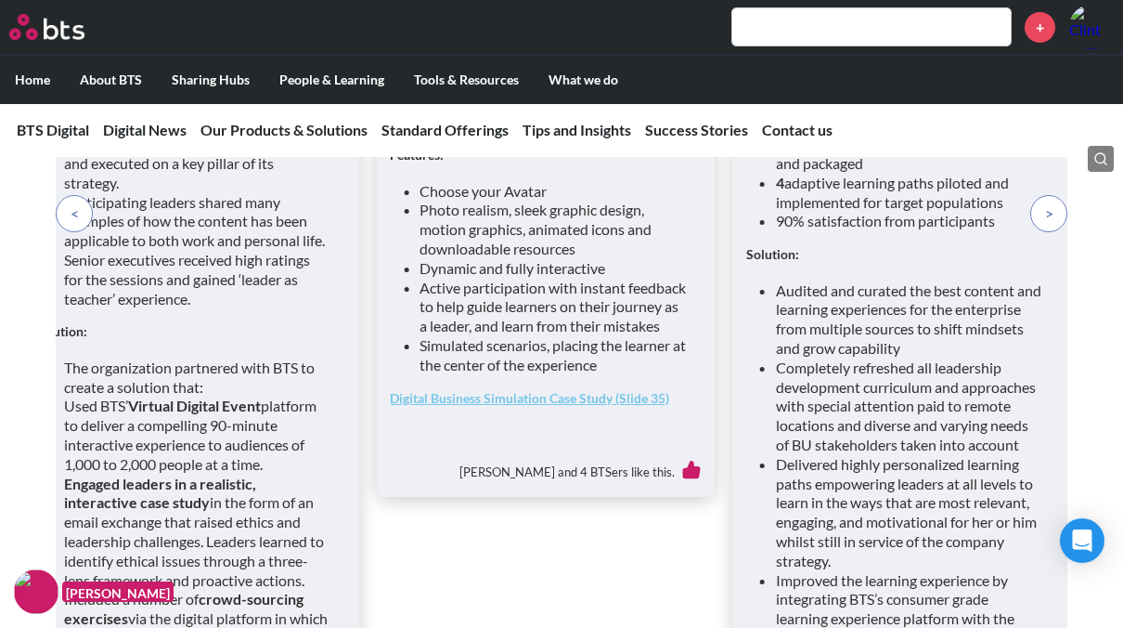
scroll to position [8857, 0]
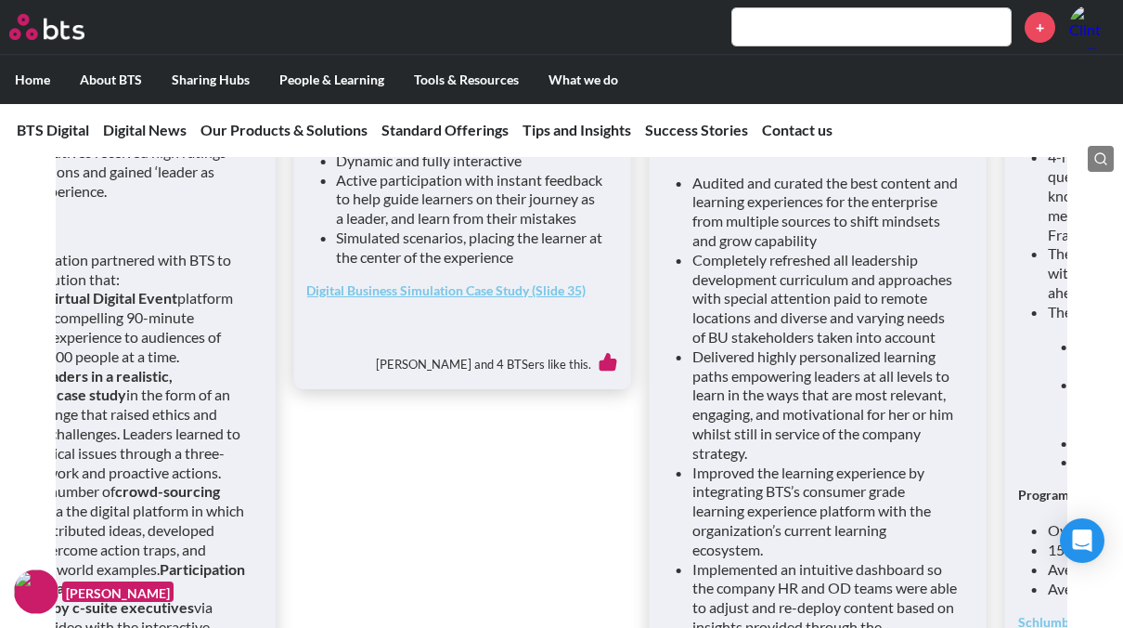
click at [675, 412] on div "Results: 16 Functions, 25 countries, and 220 participants engaged in 2020 230 i…" at bounding box center [818, 339] width 311 height 771
click at [515, 298] on link "Digital Business Simulation Case Study (Slide 35)" at bounding box center [445, 290] width 279 height 16
